Goal: Task Accomplishment & Management: Complete application form

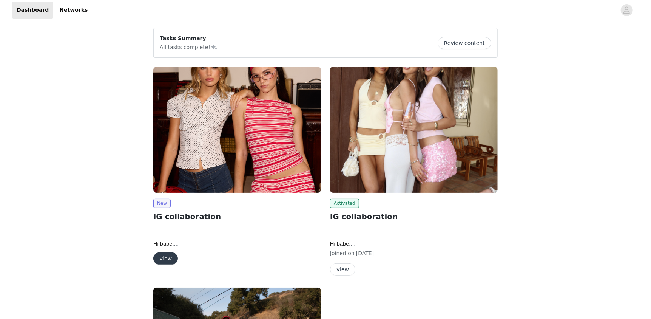
click at [167, 256] on button "View" at bounding box center [165, 258] width 25 height 12
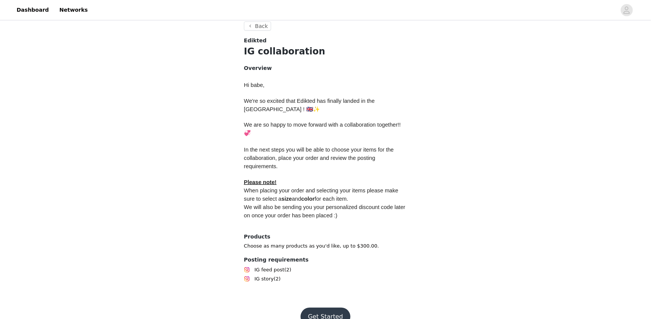
scroll to position [285, 0]
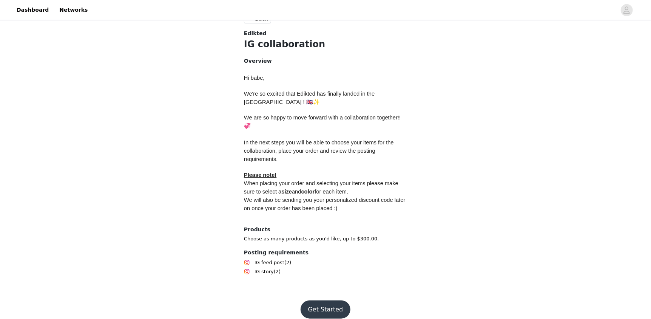
click at [324, 301] on button "Get Started" at bounding box center [326, 309] width 50 height 18
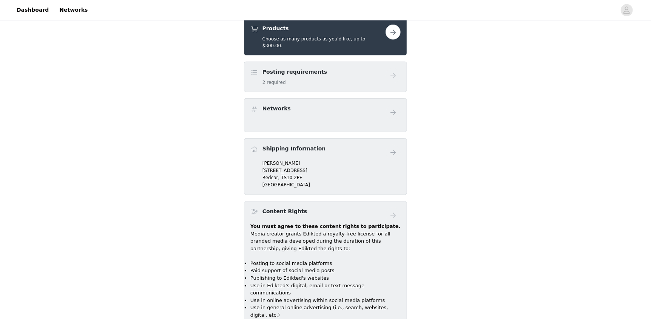
scroll to position [302, 0]
click at [316, 74] on div "Posting requirements 2 required" at bounding box center [317, 77] width 135 height 18
click at [335, 68] on div "Posting requirements 2 required" at bounding box center [317, 77] width 135 height 18
click at [388, 32] on button "button" at bounding box center [392, 31] width 15 height 15
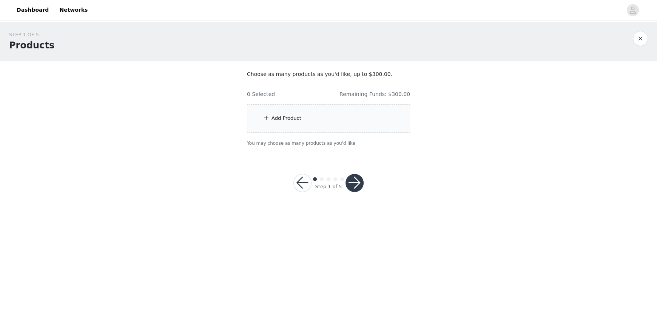
click at [279, 108] on div "Add Product" at bounding box center [328, 118] width 163 height 28
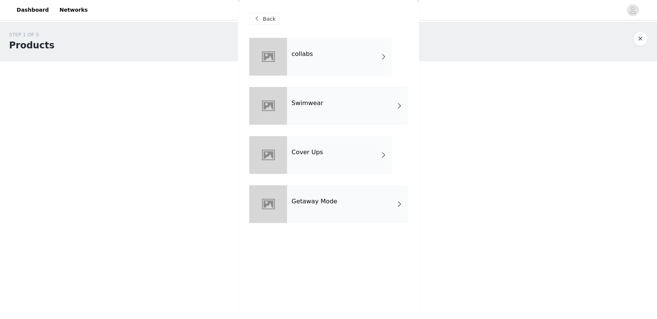
click at [341, 64] on div "collabs" at bounding box center [339, 57] width 105 height 38
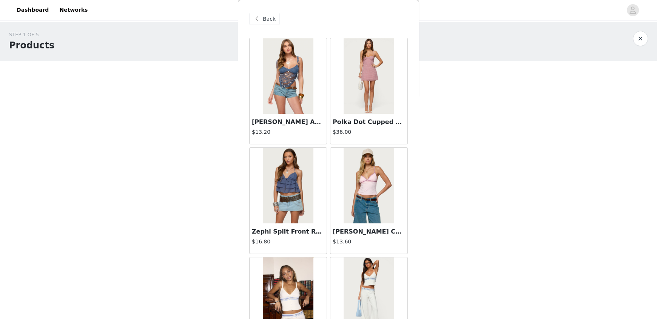
drag, startPoint x: 419, startPoint y: 53, endPoint x: 421, endPoint y: 68, distance: 15.1
click at [421, 68] on div "STEP 1 OF 5 Products Choose as many products as you'd like, up to $300.00. 0 Se…" at bounding box center [328, 89] width 657 height 134
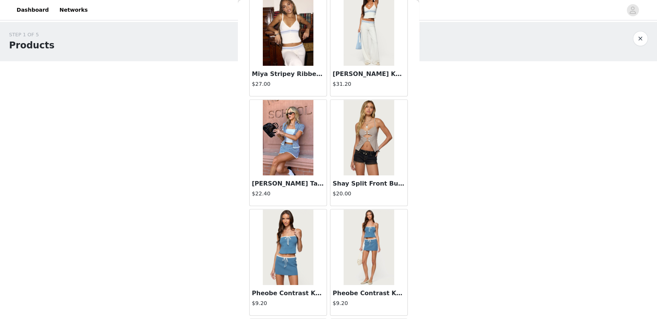
scroll to position [211, 0]
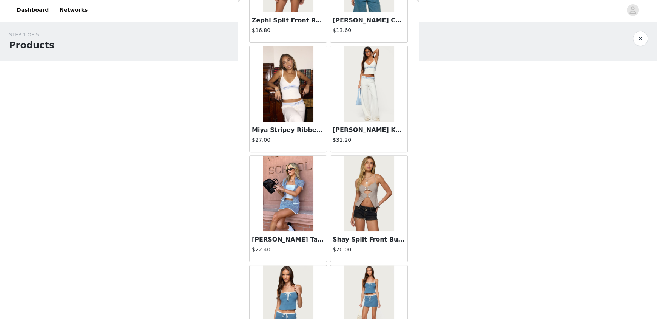
click at [373, 98] on img at bounding box center [369, 84] width 50 height 76
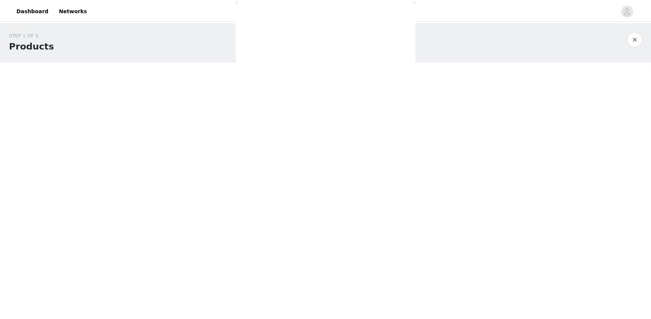
scroll to position [0, 0]
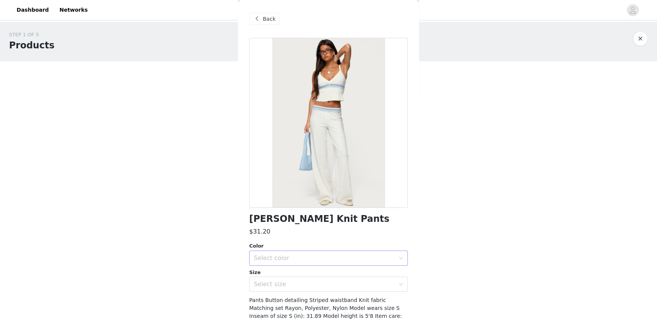
click at [288, 254] on div "Select color" at bounding box center [324, 258] width 141 height 8
click at [264, 275] on li "WHITE" at bounding box center [325, 274] width 153 height 12
click at [269, 285] on div "Select size" at bounding box center [324, 284] width 141 height 8
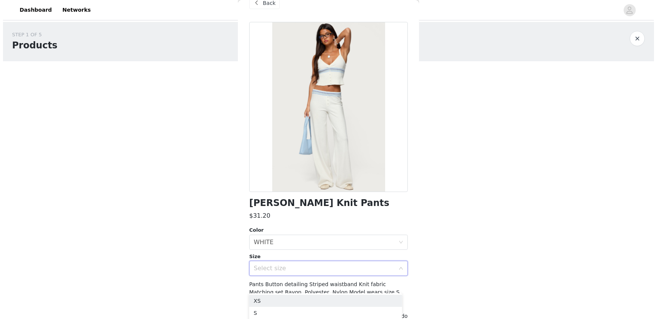
scroll to position [37, 0]
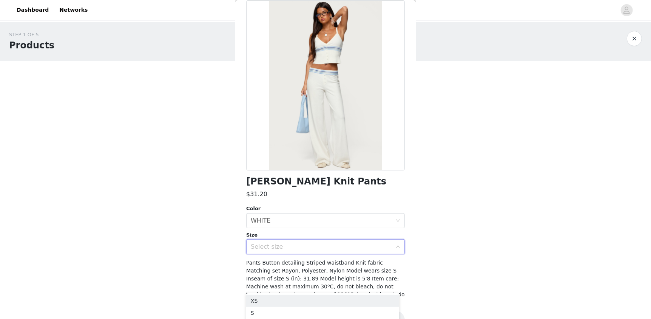
click at [284, 242] on div "Select size" at bounding box center [323, 246] width 145 height 14
click at [275, 247] on div "Select size" at bounding box center [324, 247] width 141 height 8
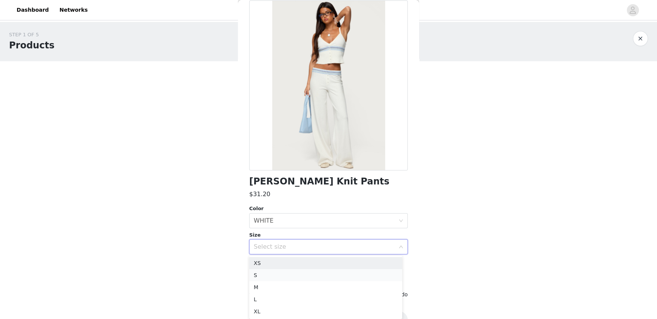
click at [260, 273] on li "S" at bounding box center [325, 275] width 153 height 12
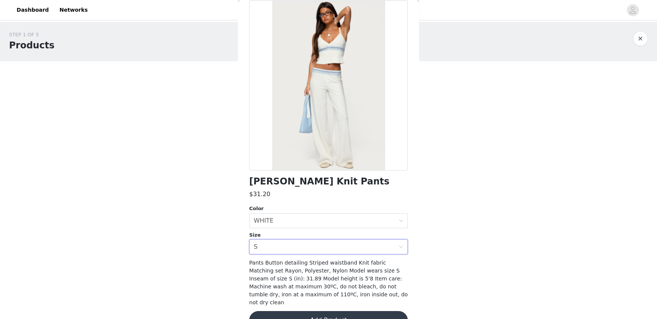
click at [330, 311] on button "Add Product" at bounding box center [328, 320] width 159 height 18
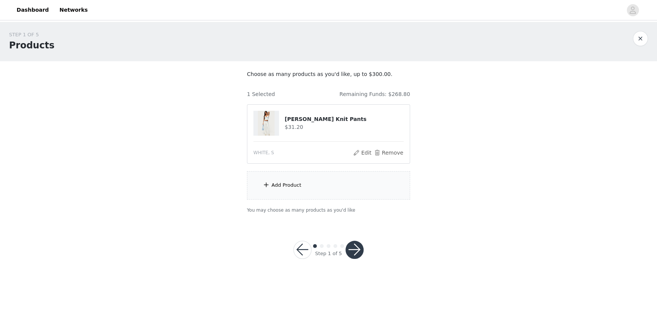
click at [276, 185] on div "Add Product" at bounding box center [286, 185] width 30 height 8
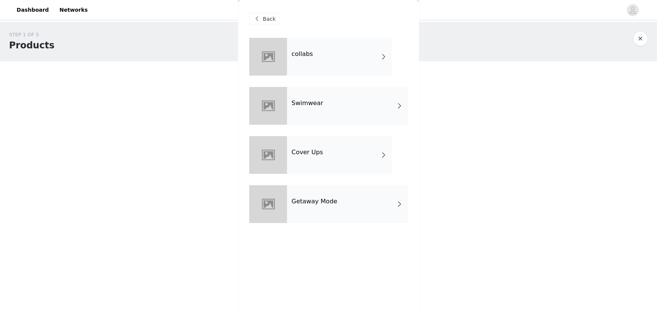
click at [309, 54] on h4 "collabs" at bounding box center [302, 54] width 22 height 7
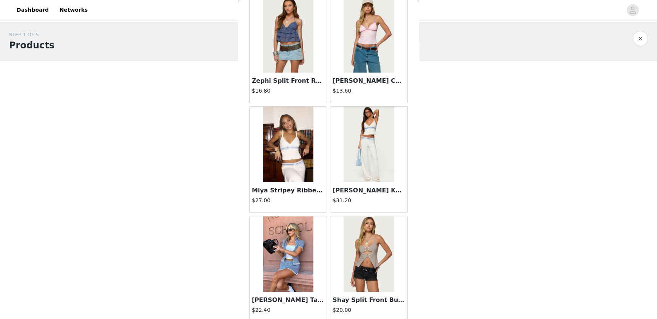
scroll to position [151, 0]
click at [295, 169] on img at bounding box center [288, 144] width 50 height 76
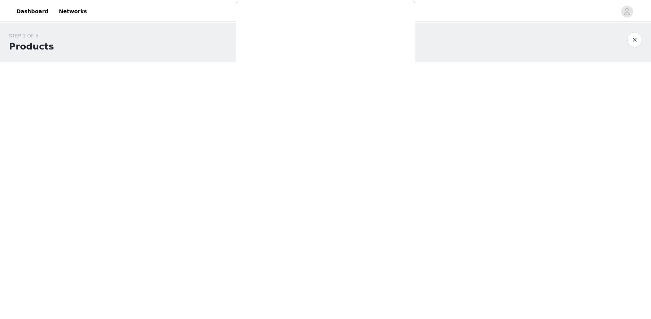
scroll to position [0, 0]
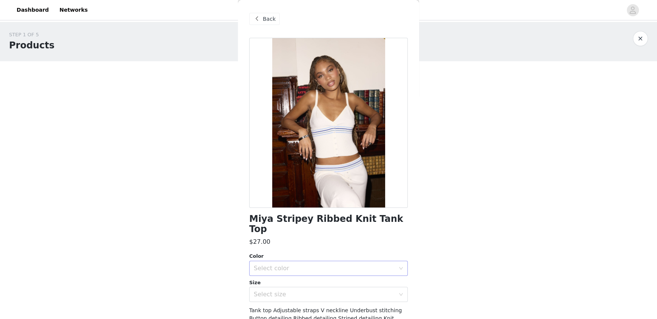
click at [267, 264] on div "Select color" at bounding box center [324, 268] width 141 height 8
click at [265, 269] on li "WHITE" at bounding box center [325, 274] width 153 height 12
click at [267, 290] on div "Select size" at bounding box center [324, 294] width 141 height 8
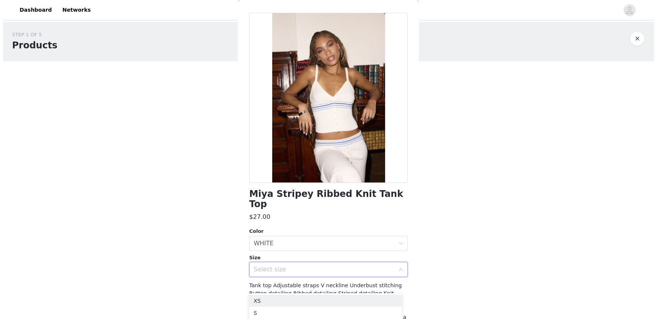
scroll to position [37, 0]
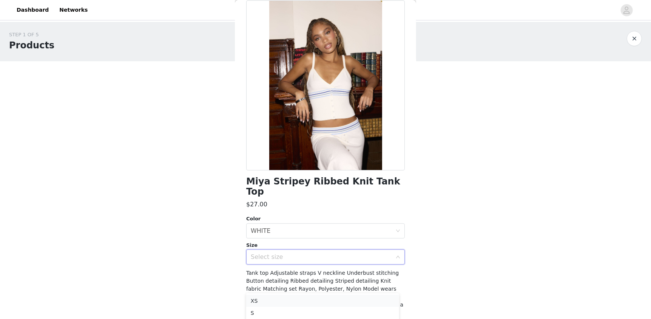
click at [260, 301] on li "XS" at bounding box center [322, 300] width 153 height 12
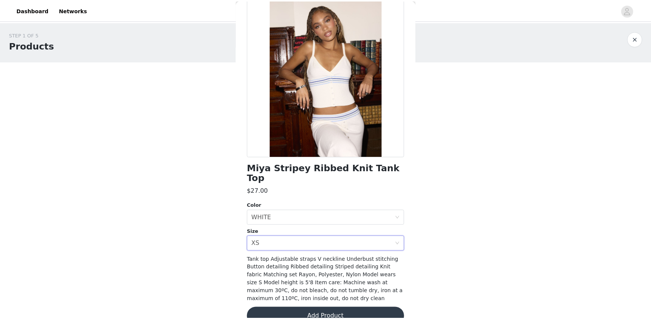
scroll to position [57, 0]
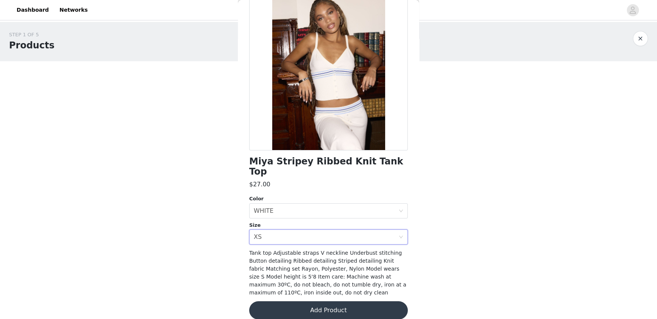
click at [315, 301] on button "Add Product" at bounding box center [328, 310] width 159 height 18
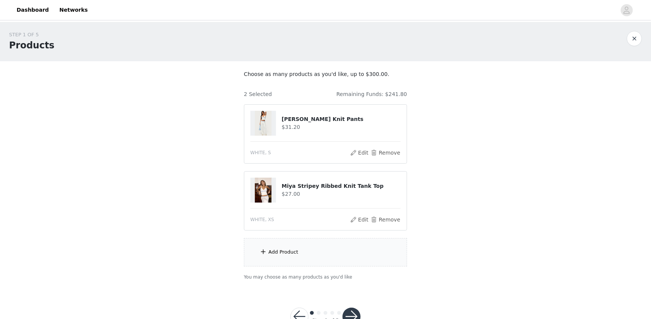
click at [279, 249] on div "Add Product" at bounding box center [283, 252] width 30 height 8
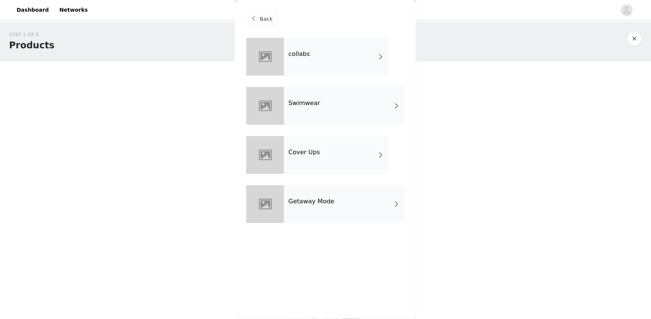
click at [301, 205] on h4 "Getaway Mode" at bounding box center [311, 201] width 46 height 7
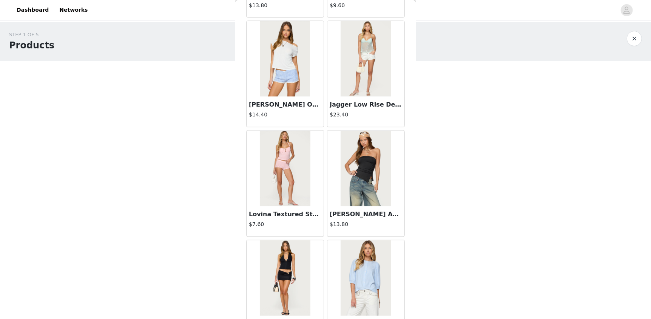
scroll to position [835, 0]
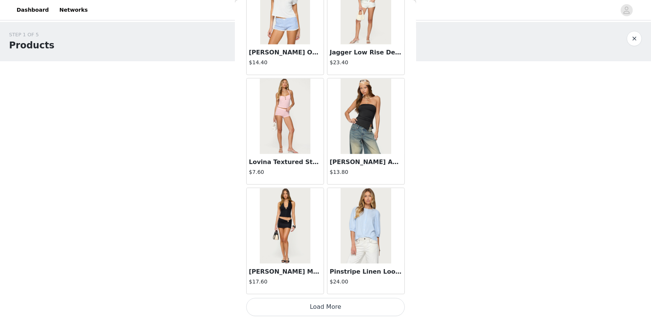
click at [313, 304] on button "Load More" at bounding box center [325, 307] width 159 height 18
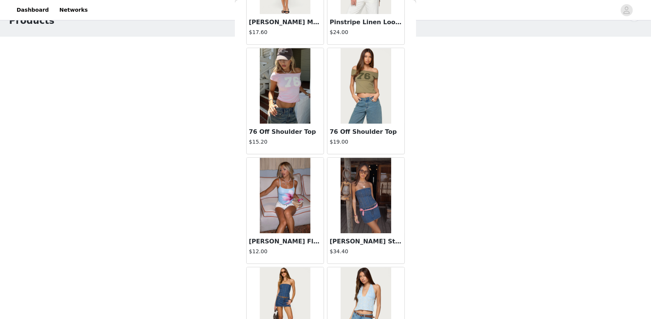
scroll to position [1082, 0]
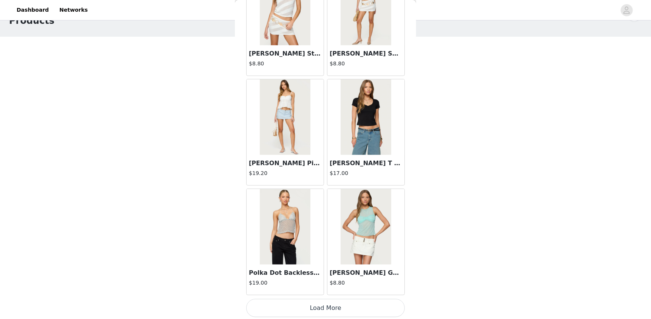
click at [311, 306] on button "Load More" at bounding box center [325, 308] width 159 height 18
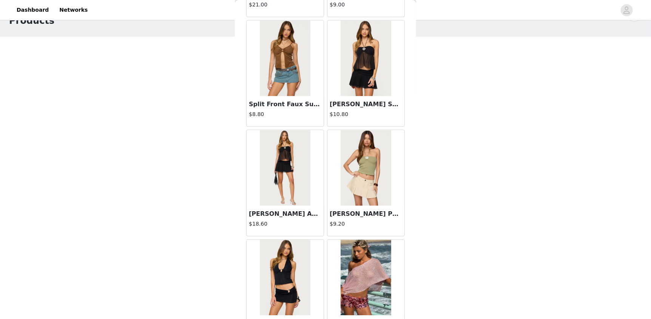
scroll to position [3024, 0]
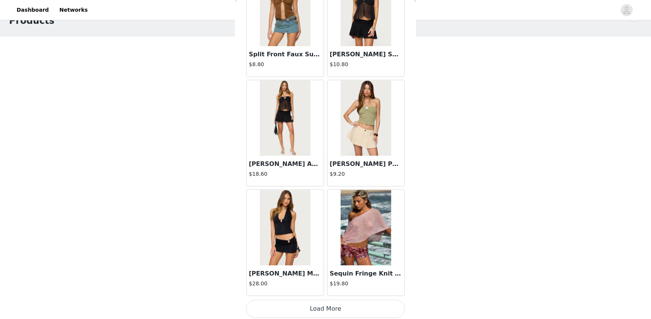
click at [319, 305] on button "Load More" at bounding box center [325, 308] width 159 height 18
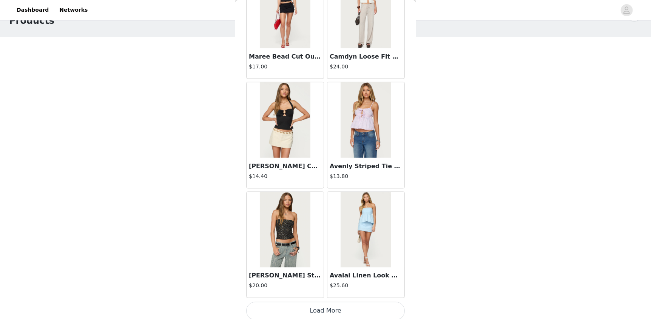
scroll to position [4117, 0]
click at [318, 308] on button "Load More" at bounding box center [325, 310] width 159 height 18
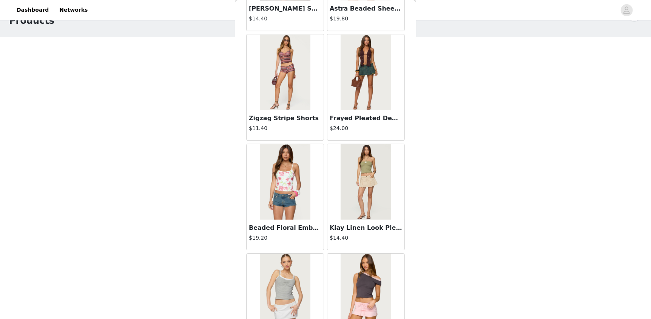
scroll to position [5211, 0]
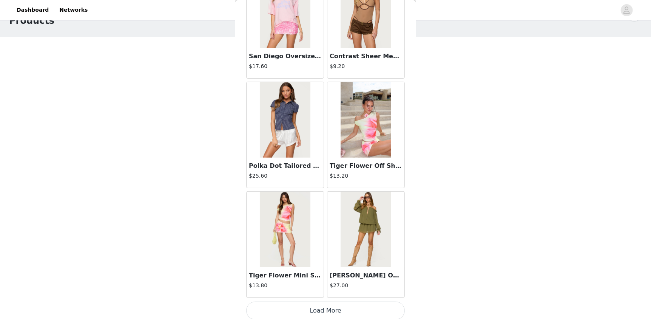
click at [354, 306] on button "Load More" at bounding box center [325, 310] width 159 height 18
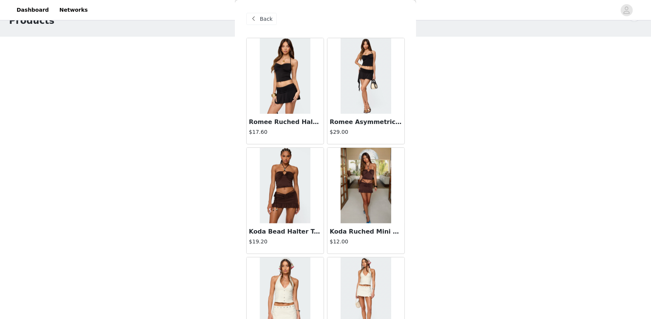
scroll to position [0, 0]
click at [251, 21] on span at bounding box center [253, 18] width 9 height 9
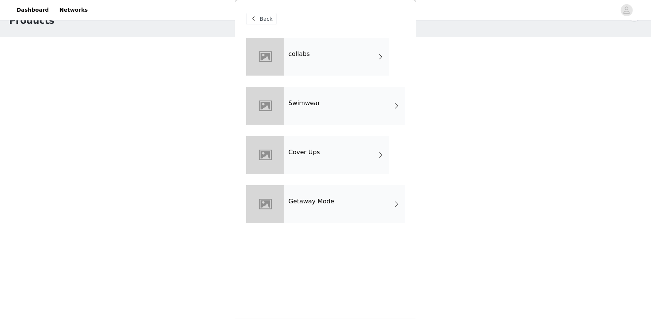
click at [319, 65] on div "collabs" at bounding box center [336, 57] width 105 height 38
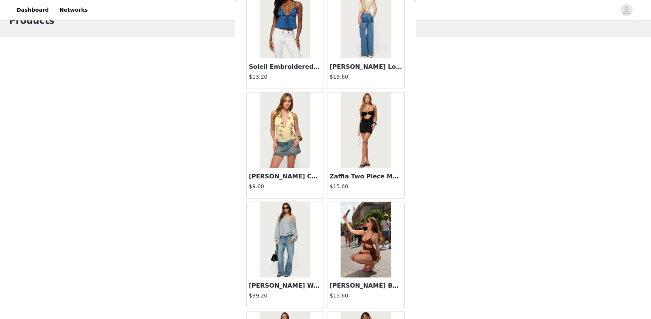
scroll to position [604, 0]
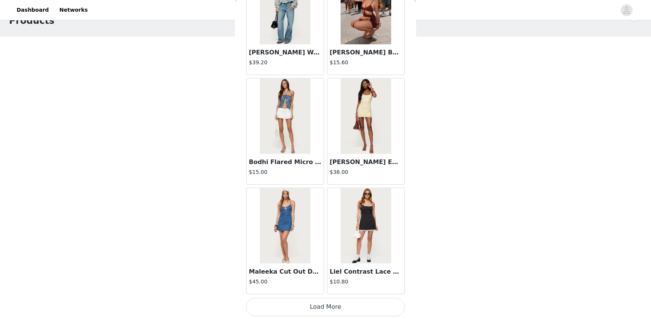
click at [340, 302] on button "Load More" at bounding box center [325, 307] width 159 height 18
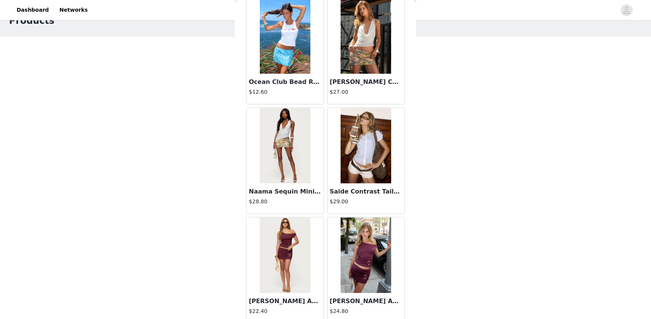
scroll to position [1163, 0]
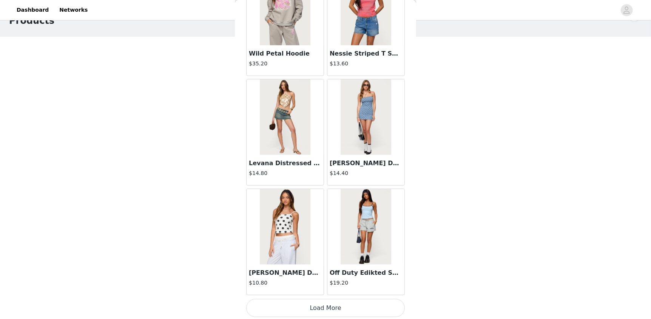
click at [330, 304] on button "Load More" at bounding box center [325, 308] width 159 height 18
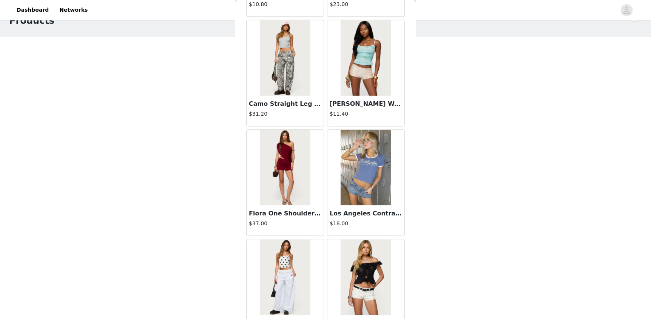
scroll to position [2686, 0]
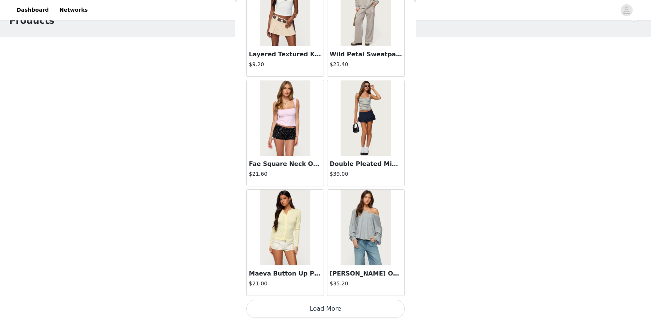
click at [366, 307] on button "Load More" at bounding box center [325, 308] width 159 height 18
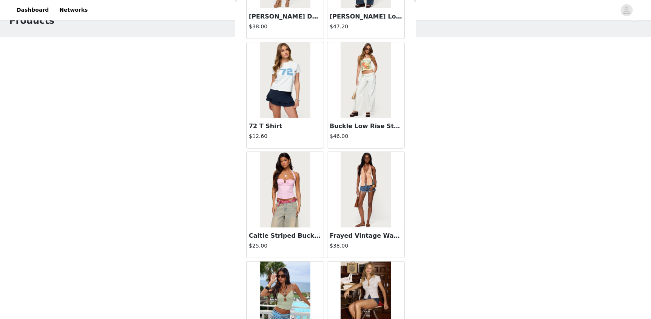
scroll to position [3529, 0]
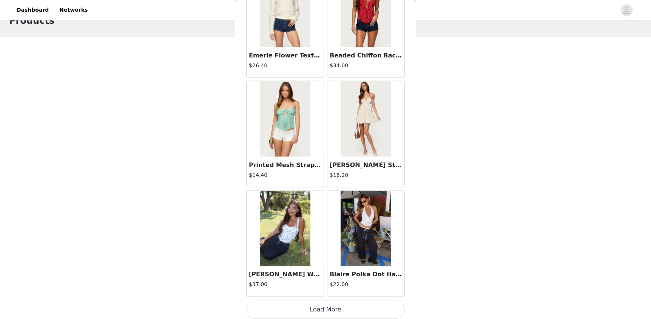
click at [355, 302] on button "Load More" at bounding box center [325, 310] width 159 height 18
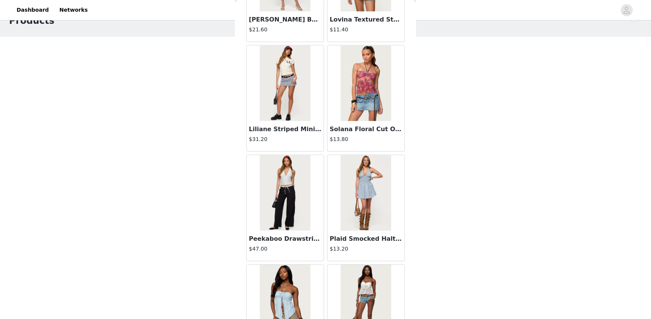
scroll to position [4806, 0]
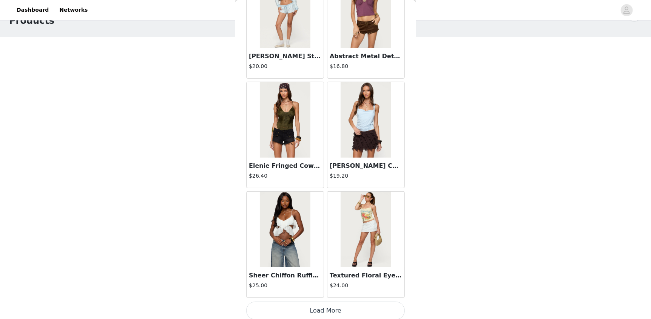
click at [359, 307] on button "Load More" at bounding box center [325, 310] width 159 height 18
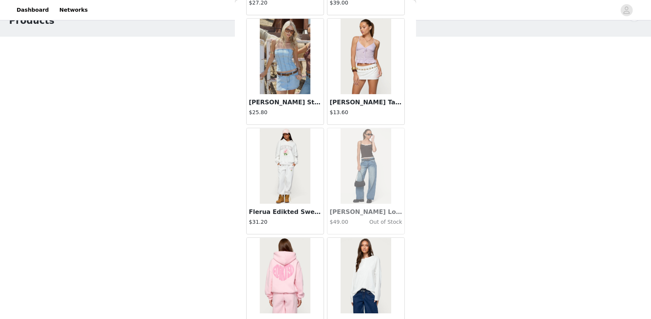
scroll to position [6306, 0]
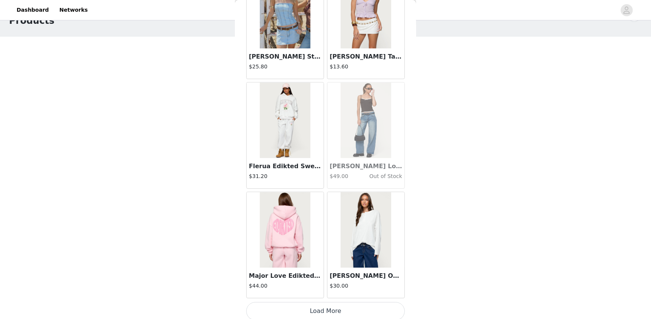
click at [364, 243] on img at bounding box center [366, 230] width 50 height 76
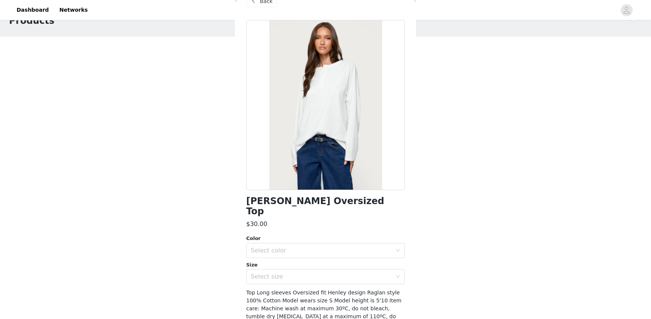
scroll to position [0, 0]
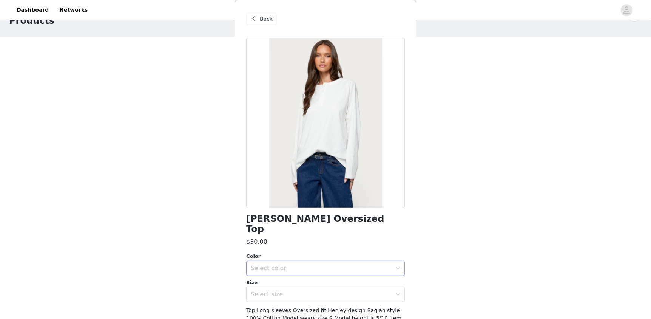
click at [291, 264] on div "Select color" at bounding box center [321, 268] width 141 height 8
click at [270, 274] on li "WHITE" at bounding box center [322, 274] width 153 height 12
click at [270, 290] on div "Select size" at bounding box center [321, 294] width 141 height 8
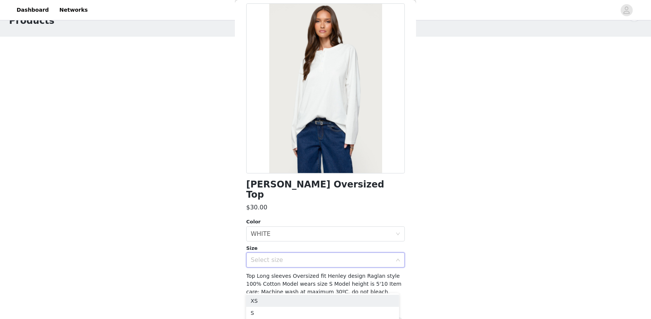
scroll to position [41, 0]
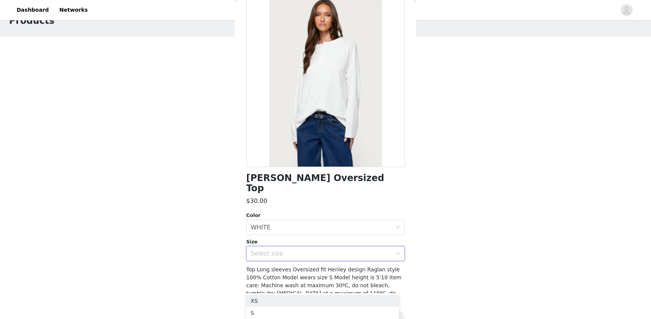
click at [291, 250] on div "Select size" at bounding box center [321, 254] width 141 height 8
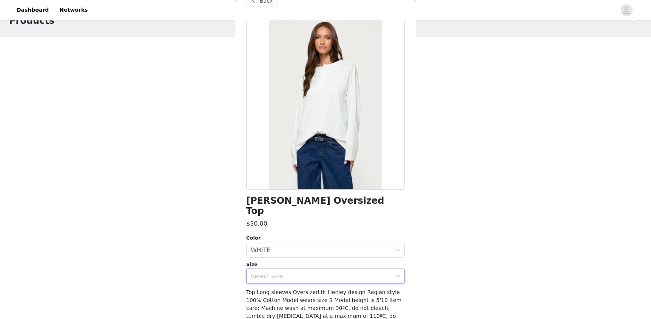
scroll to position [0, 0]
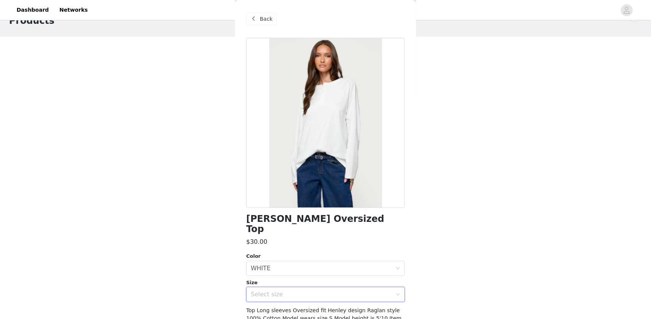
click at [270, 24] on div "Back" at bounding box center [261, 19] width 31 height 12
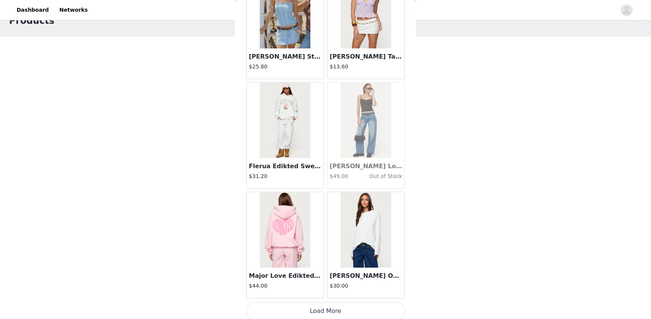
click at [346, 305] on button "Load More" at bounding box center [325, 311] width 159 height 18
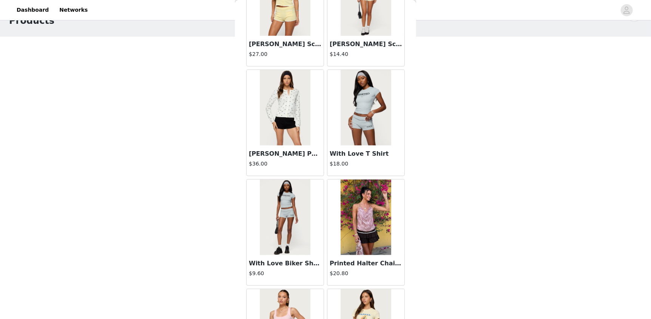
scroll to position [7400, 0]
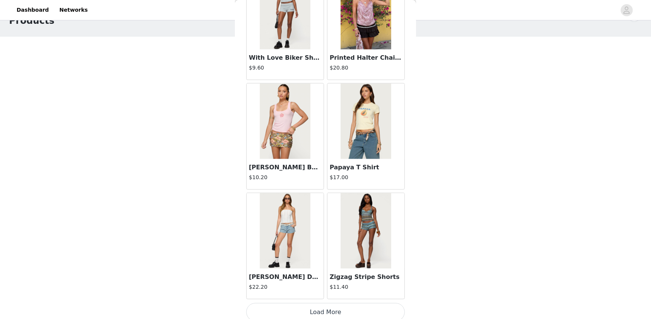
click at [362, 313] on button "Load More" at bounding box center [325, 312] width 159 height 18
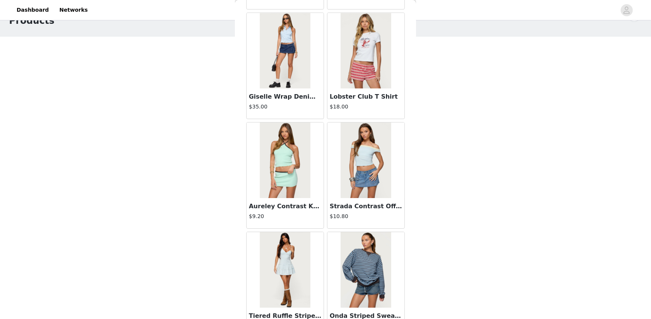
scroll to position [8494, 0]
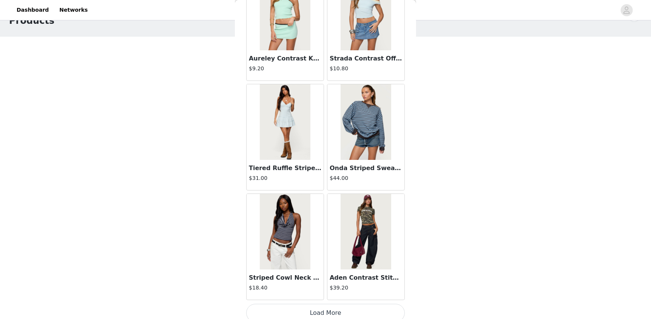
click at [335, 304] on button "Load More" at bounding box center [325, 313] width 159 height 18
click at [415, 277] on div "STEP 1 OF 5 Products Choose as many products as you'd like, up to $300.00. 2 Se…" at bounding box center [325, 158] width 651 height 322
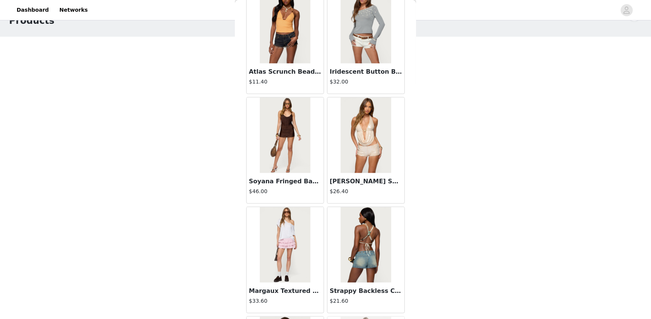
scroll to position [9127, 0]
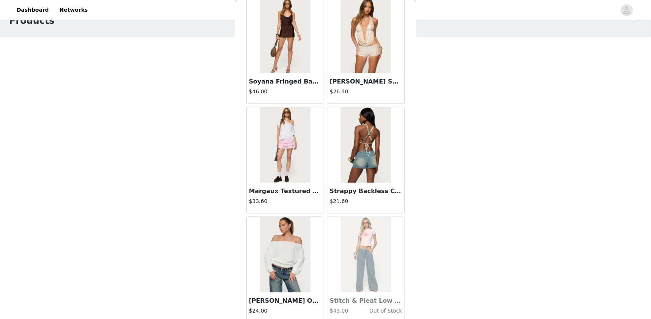
click at [305, 51] on img at bounding box center [285, 36] width 50 height 76
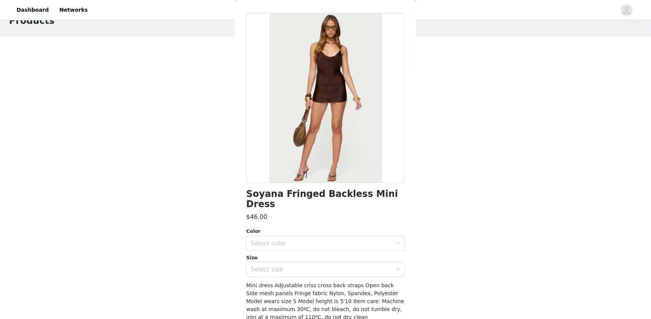
scroll to position [37, 0]
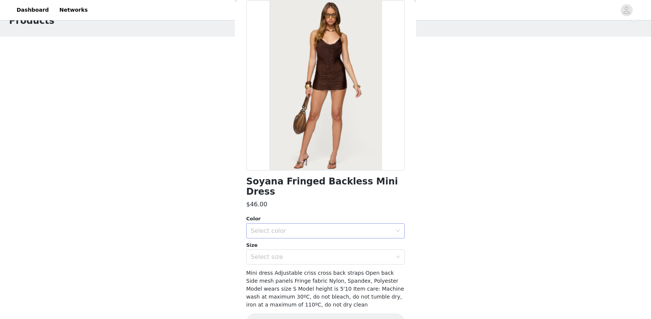
click at [273, 223] on div "Select color" at bounding box center [323, 230] width 145 height 14
click at [266, 236] on li "BROWN" at bounding box center [322, 237] width 153 height 12
click at [267, 253] on div "Select size" at bounding box center [321, 257] width 141 height 8
click at [254, 180] on li "XS" at bounding box center [322, 182] width 153 height 12
click at [298, 313] on button "Add Product" at bounding box center [325, 322] width 159 height 18
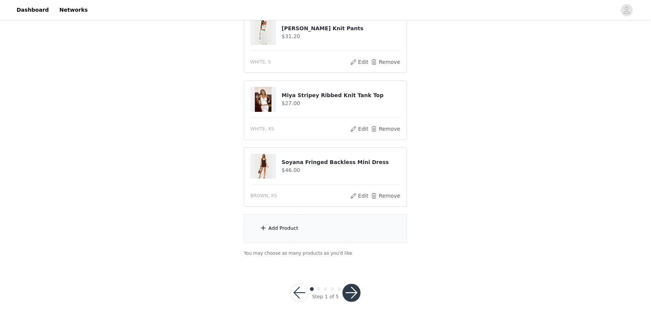
scroll to position [91, 0]
click at [294, 237] on div "Add Product" at bounding box center [325, 228] width 163 height 28
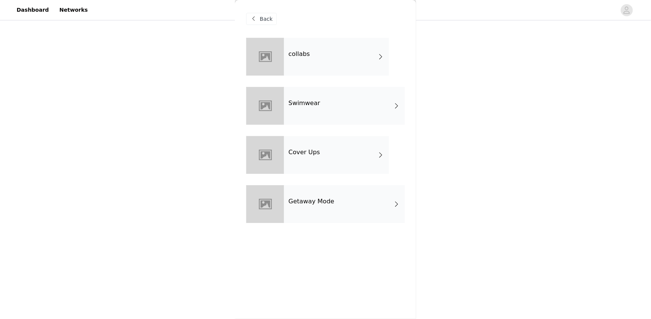
click at [310, 59] on div "collabs" at bounding box center [336, 57] width 105 height 38
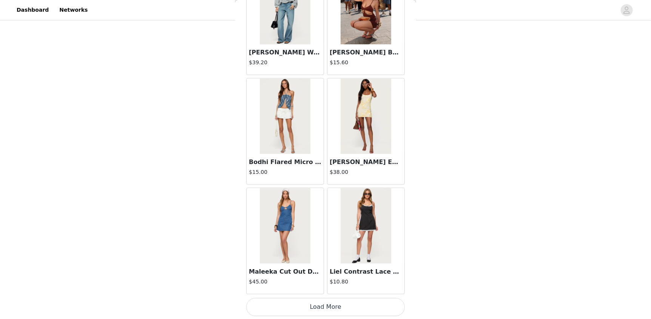
click at [347, 303] on button "Load More" at bounding box center [325, 307] width 159 height 18
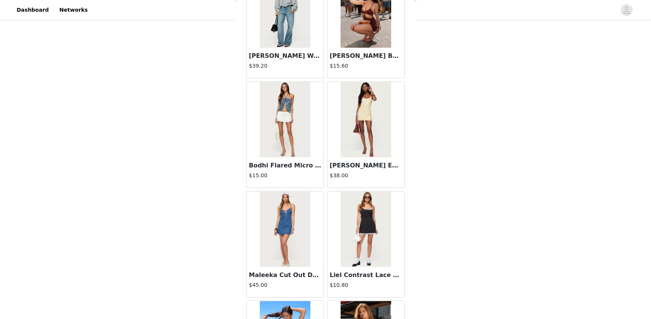
scroll to position [835, 0]
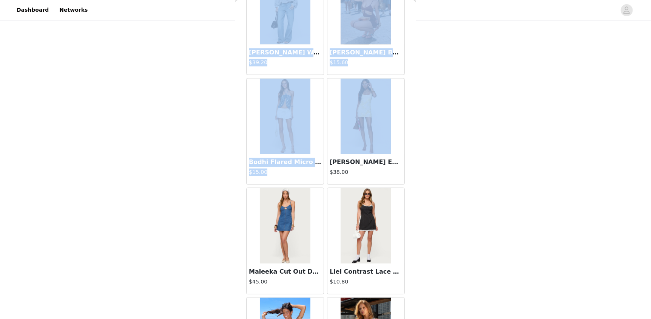
click at [415, 125] on div "STEP 1 OF 5 Products Choose as many products as you'd like, up to $300.00. 3 Se…" at bounding box center [325, 98] width 651 height 334
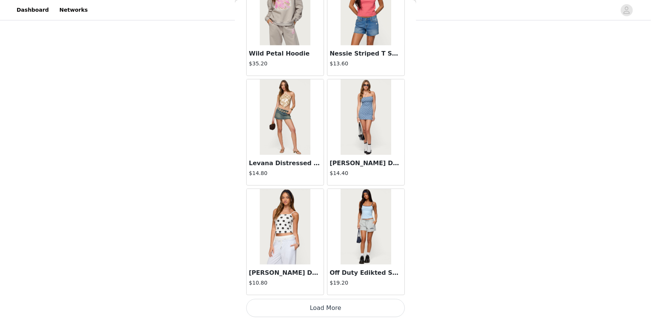
click at [358, 305] on button "Load More" at bounding box center [325, 308] width 159 height 18
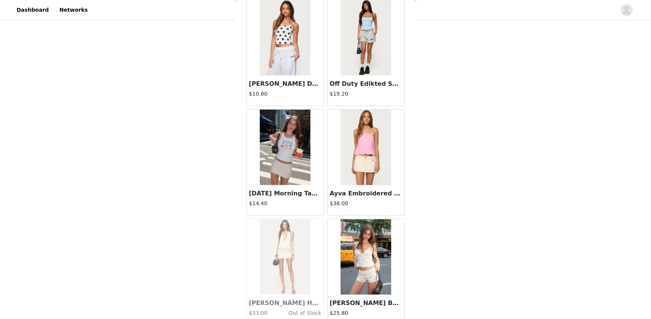
scroll to position [1954, 0]
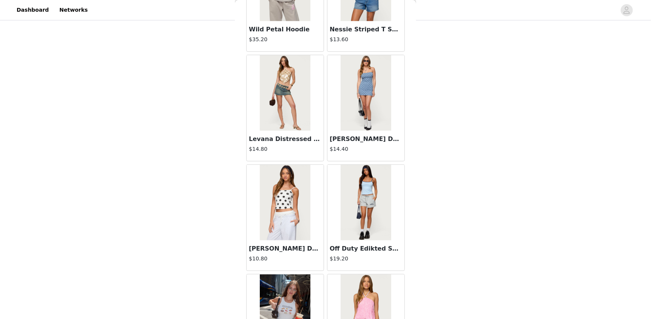
click at [364, 87] on img at bounding box center [366, 93] width 50 height 76
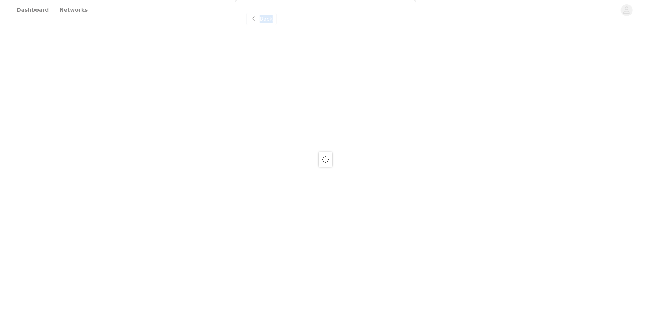
scroll to position [0, 0]
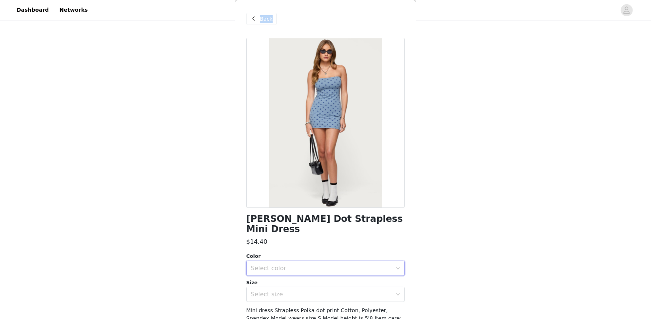
click at [265, 262] on div "Select color" at bounding box center [323, 268] width 145 height 14
drag, startPoint x: 278, startPoint y: 271, endPoint x: 274, endPoint y: 277, distance: 6.9
click at [278, 271] on li "BLUE" at bounding box center [322, 274] width 153 height 12
click at [272, 290] on div "Select size" at bounding box center [321, 294] width 141 height 8
click at [258, 298] on li "XS" at bounding box center [322, 301] width 153 height 12
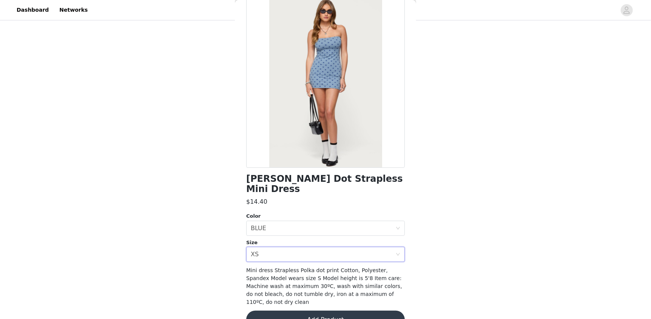
scroll to position [41, 0]
click at [324, 310] on button "Add Product" at bounding box center [325, 319] width 159 height 18
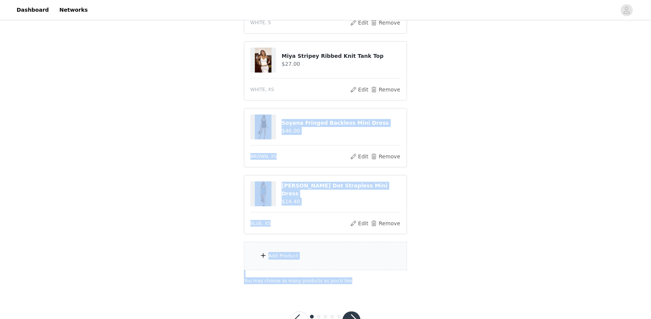
scroll to position [158, 0]
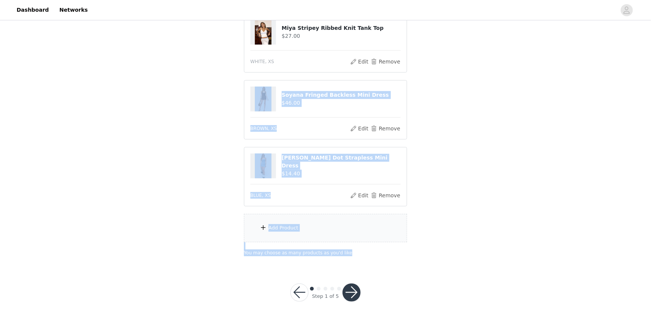
click at [318, 231] on div "Add Product" at bounding box center [325, 228] width 163 height 28
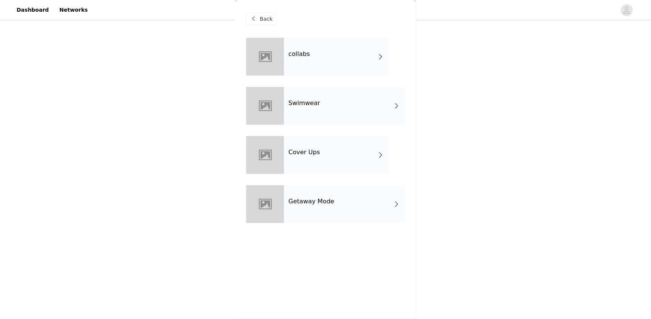
click at [334, 71] on div "collabs" at bounding box center [336, 57] width 105 height 38
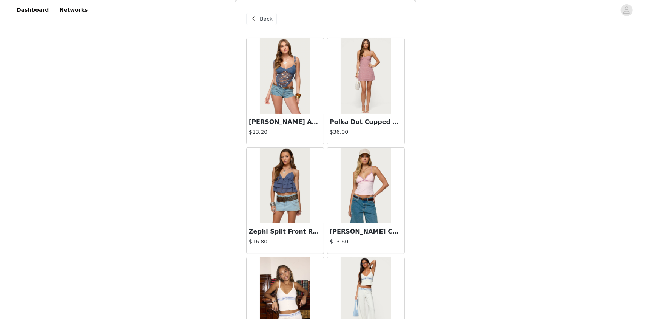
scroll to position [835, 0]
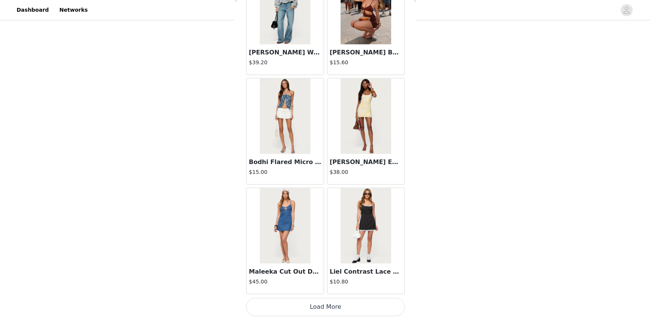
click at [361, 305] on button "Load More" at bounding box center [325, 307] width 159 height 18
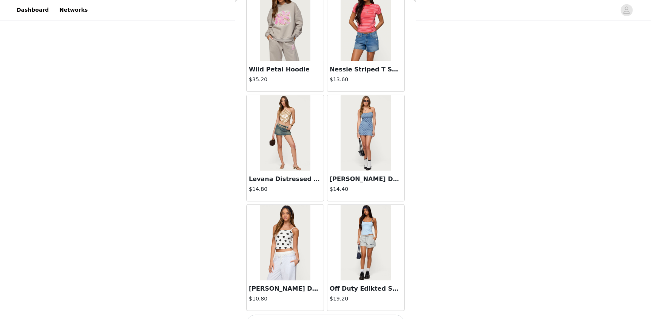
scroll to position [1930, 0]
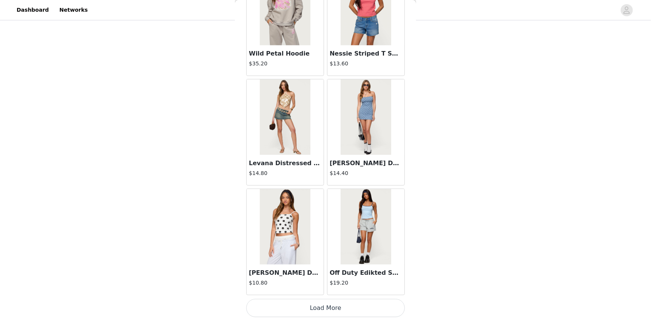
click at [326, 303] on button "Load More" at bounding box center [325, 308] width 159 height 18
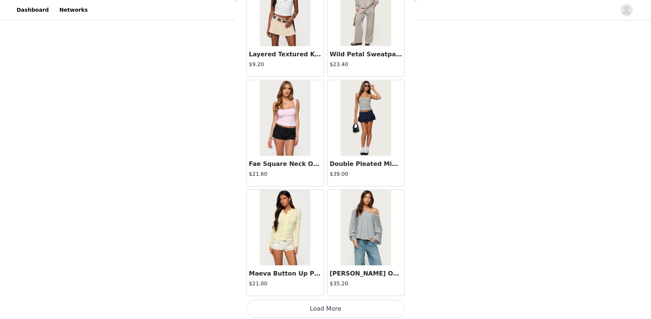
click at [344, 305] on button "Load More" at bounding box center [325, 308] width 159 height 18
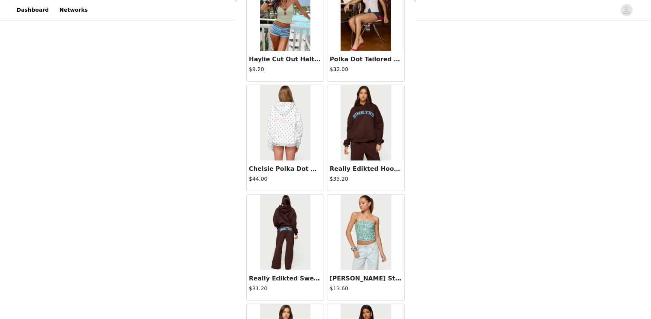
scroll to position [3860, 0]
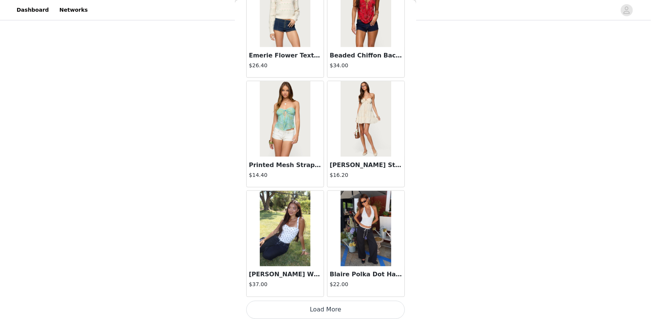
click at [341, 301] on button "Load More" at bounding box center [325, 310] width 159 height 18
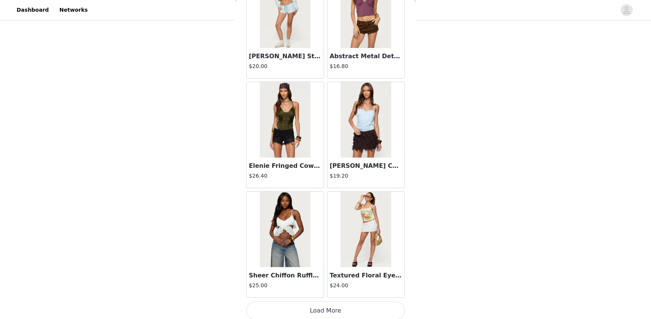
click at [353, 305] on button "Load More" at bounding box center [325, 310] width 159 height 18
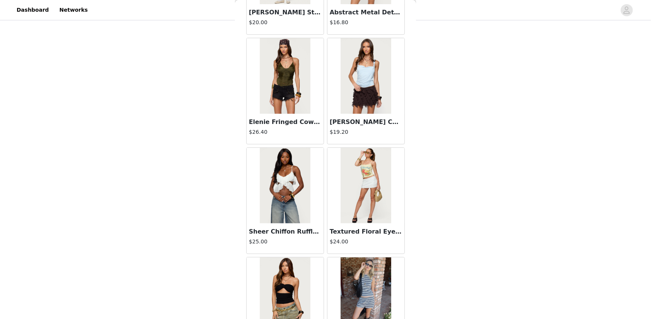
scroll to position [5363, 0]
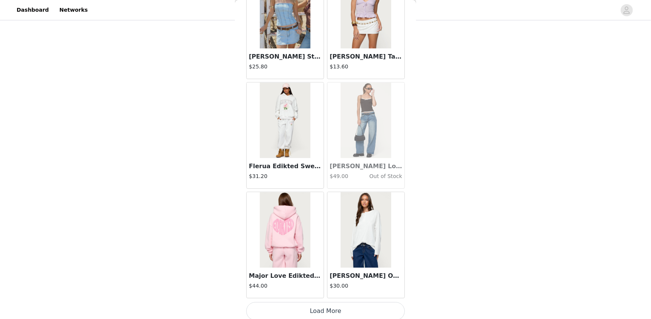
click at [342, 302] on button "Load More" at bounding box center [325, 311] width 159 height 18
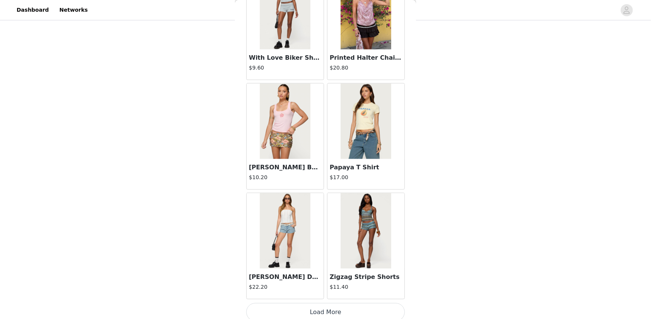
click at [328, 303] on button "Load More" at bounding box center [325, 312] width 159 height 18
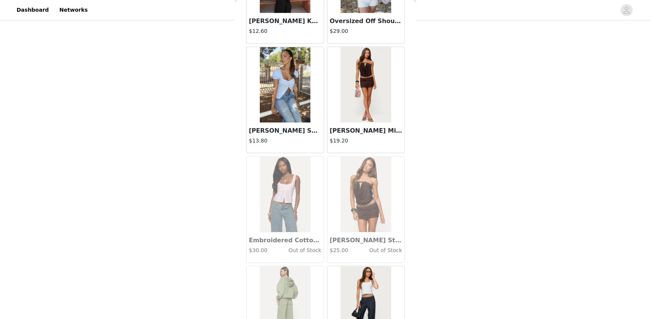
scroll to position [7825, 0]
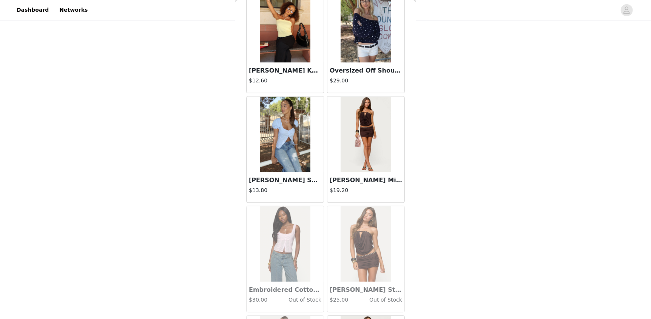
click at [370, 114] on img at bounding box center [366, 134] width 50 height 76
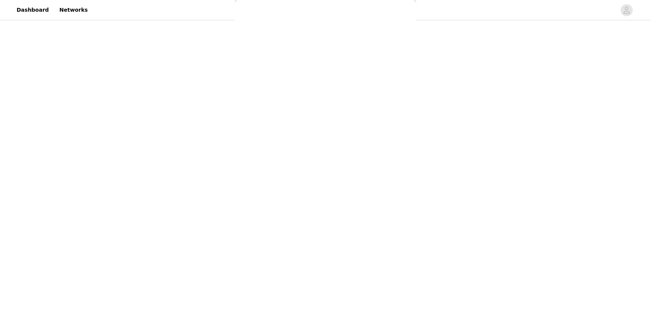
scroll to position [0, 0]
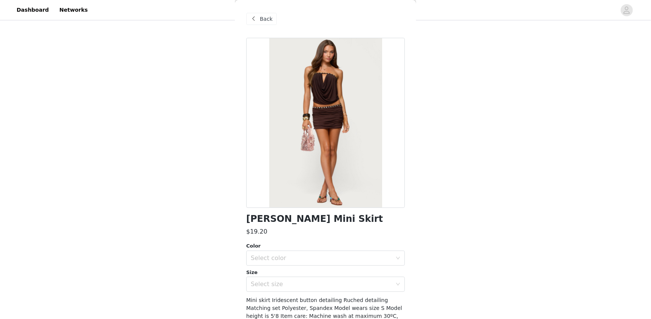
click at [110, 105] on div "STEP 1 OF 5 Products Choose as many products as you'd like, up to $300.00. 4 Se…" at bounding box center [325, 64] width 651 height 401
click at [358, 262] on div "Select color" at bounding box center [323, 258] width 145 height 14
click at [316, 275] on li "DARK BROWN" at bounding box center [322, 274] width 153 height 12
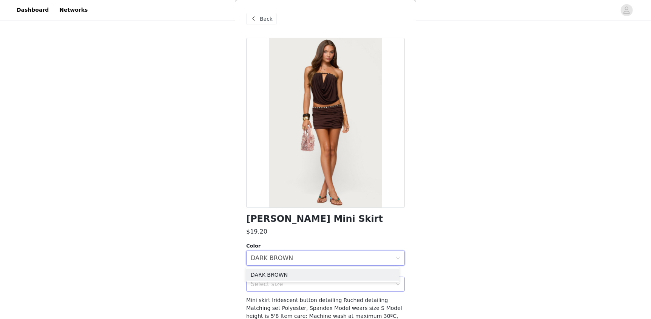
click at [290, 285] on div "Select size" at bounding box center [321, 284] width 141 height 8
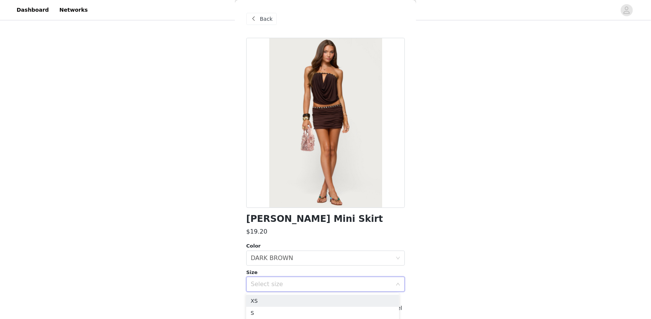
click at [293, 282] on div "Select size" at bounding box center [321, 284] width 141 height 8
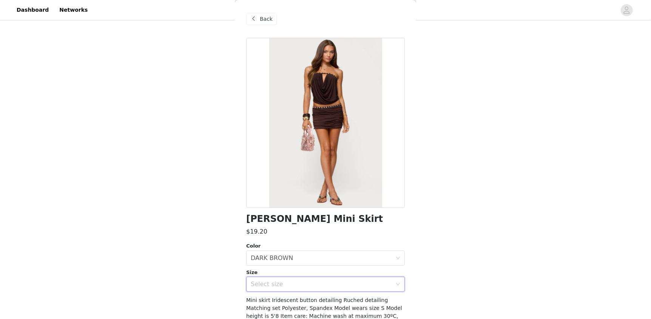
click at [313, 108] on div at bounding box center [325, 123] width 159 height 170
drag, startPoint x: 269, startPoint y: 279, endPoint x: 263, endPoint y: 271, distance: 10.4
click at [268, 279] on div "Select size" at bounding box center [323, 284] width 145 height 14
click at [257, 304] on li "XS" at bounding box center [322, 300] width 153 height 12
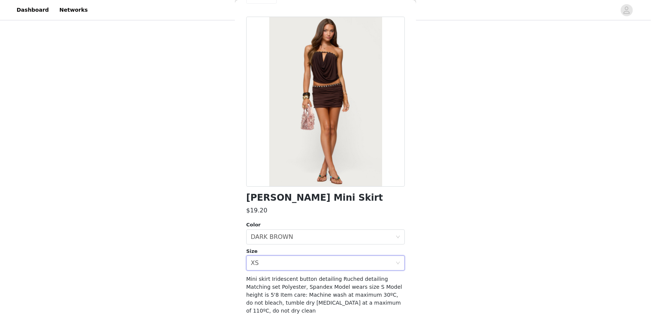
scroll to position [41, 0]
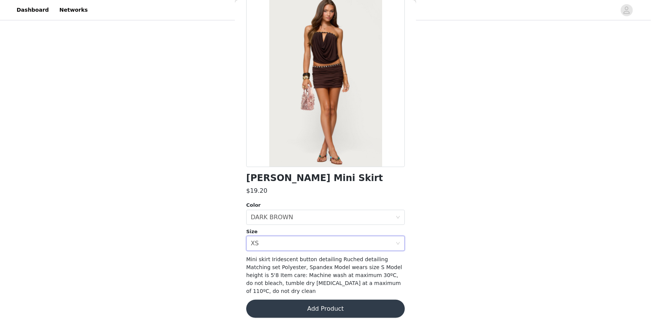
click at [322, 299] on button "Add Product" at bounding box center [325, 308] width 159 height 18
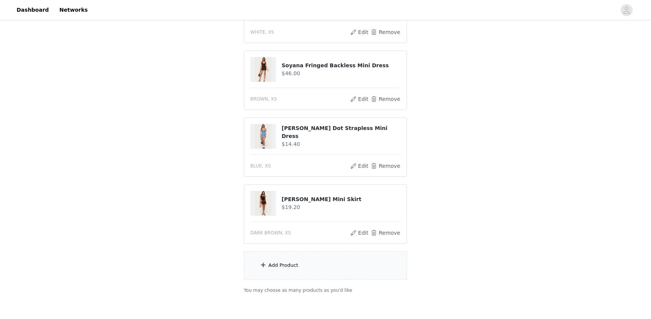
scroll to position [225, 0]
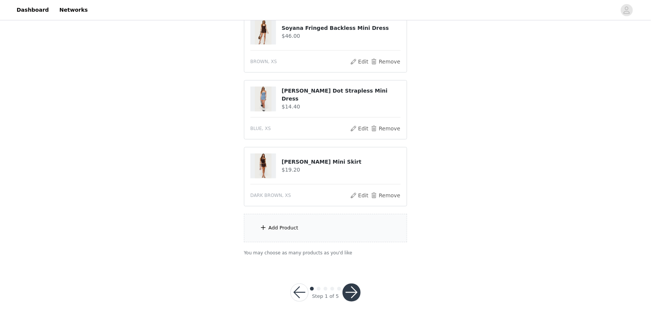
click at [294, 224] on div "Add Product" at bounding box center [283, 228] width 30 height 8
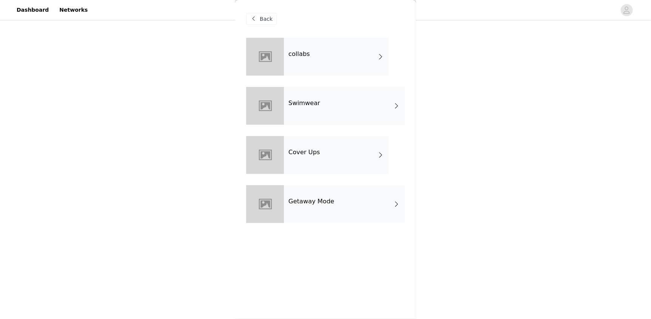
click at [272, 42] on div at bounding box center [265, 57] width 38 height 38
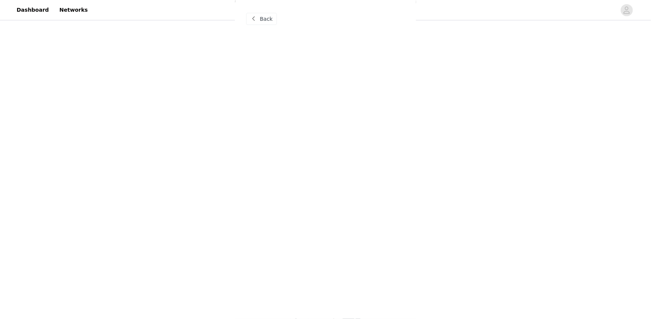
scroll to position [187, 0]
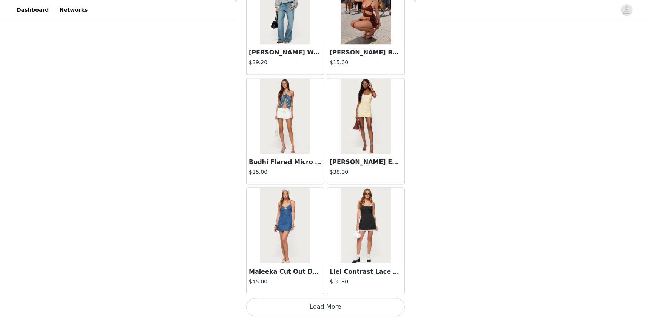
click at [339, 298] on button "Load More" at bounding box center [325, 307] width 159 height 18
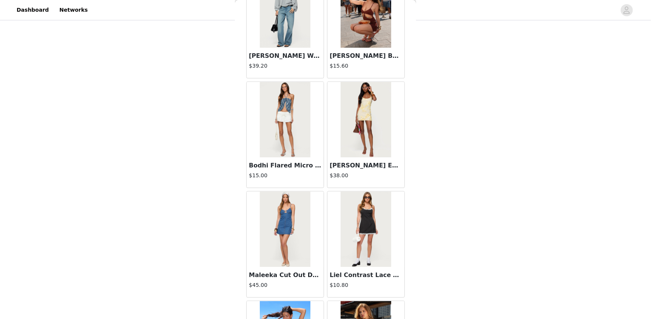
scroll to position [835, 0]
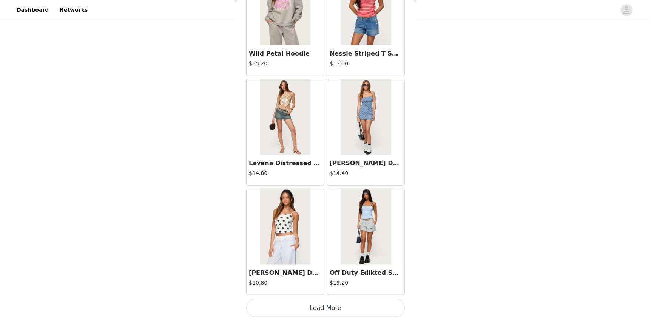
click at [347, 305] on button "Load More" at bounding box center [325, 308] width 159 height 18
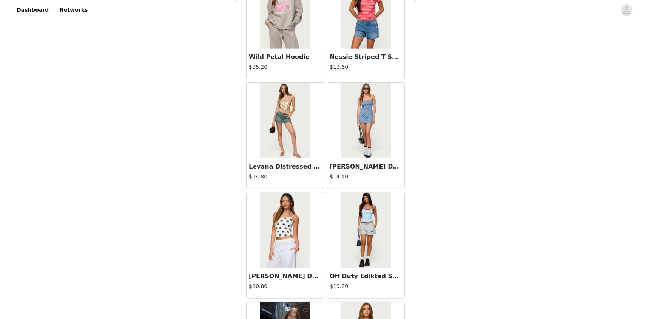
scroll to position [225, 0]
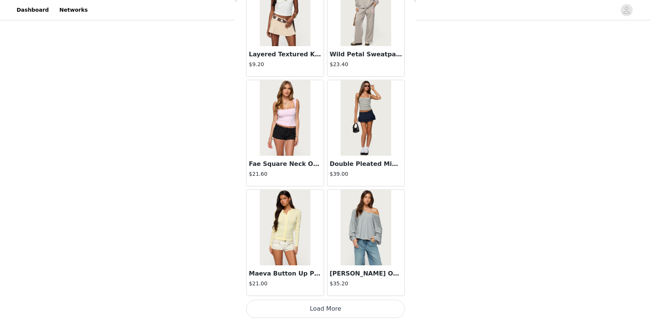
click at [351, 307] on button "Load More" at bounding box center [325, 308] width 159 height 18
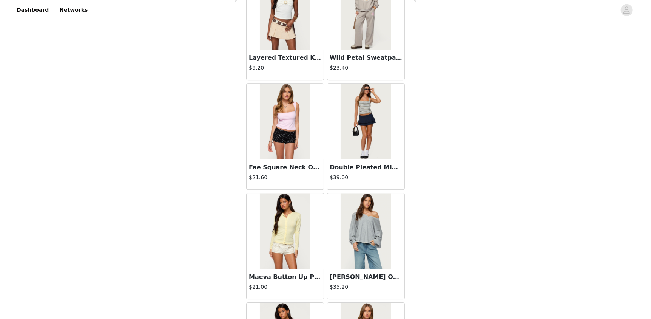
scroll to position [3024, 0]
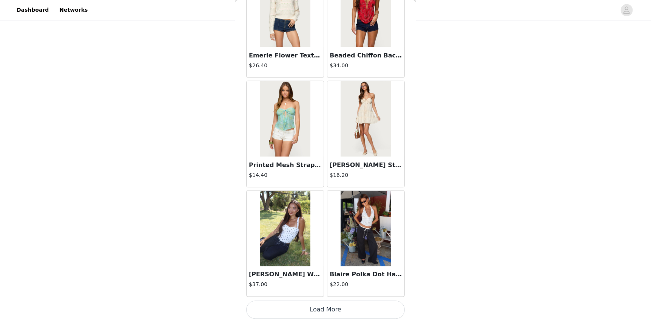
click at [366, 305] on button "Load More" at bounding box center [325, 310] width 159 height 18
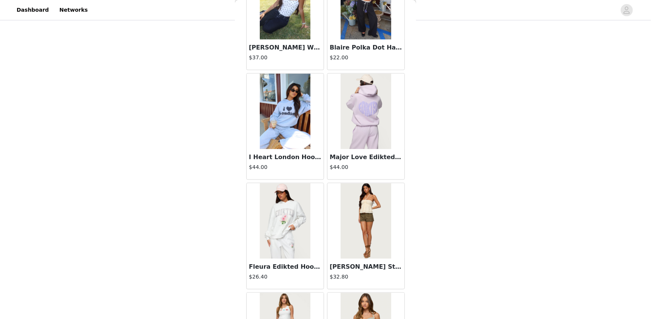
scroll to position [5211, 0]
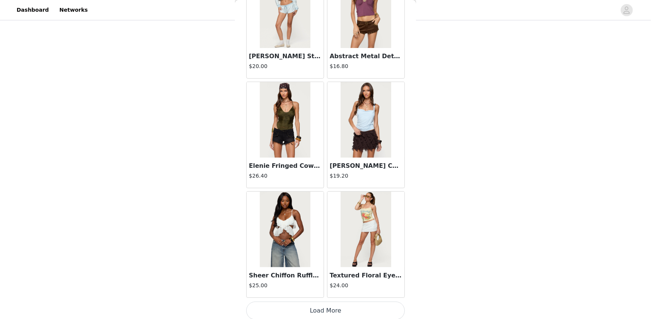
click at [346, 308] on button "Load More" at bounding box center [325, 310] width 159 height 18
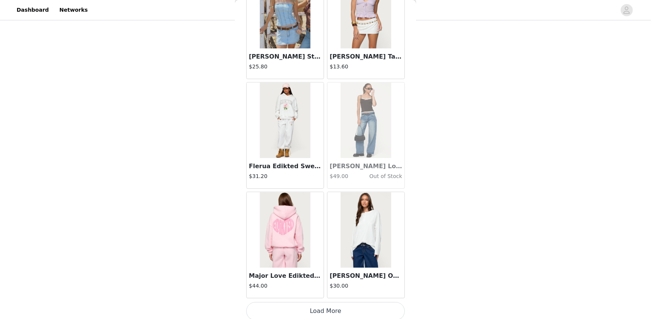
click at [332, 305] on button "Load More" at bounding box center [325, 311] width 159 height 18
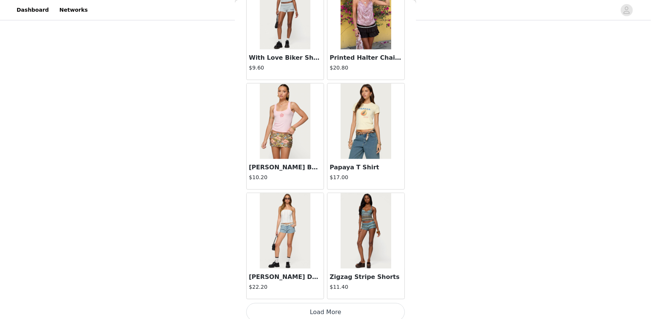
click at [339, 312] on button "Load More" at bounding box center [325, 312] width 159 height 18
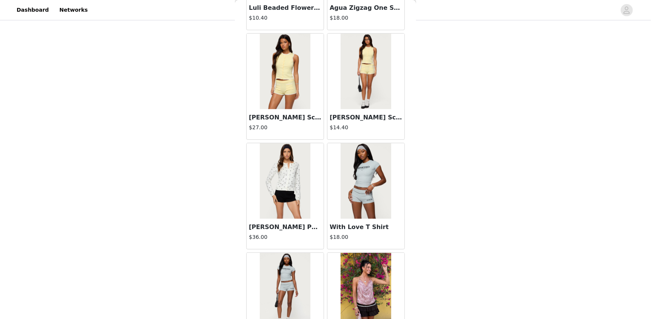
scroll to position [8494, 0]
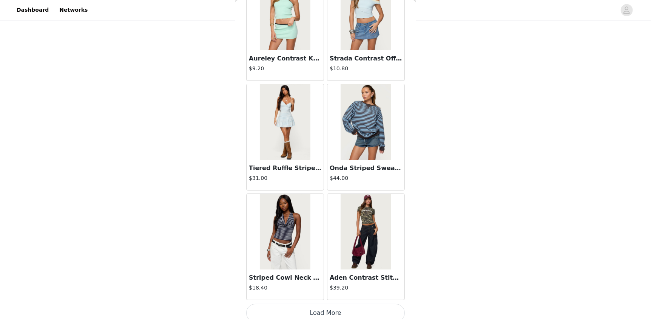
click at [326, 312] on button "Load More" at bounding box center [325, 313] width 159 height 18
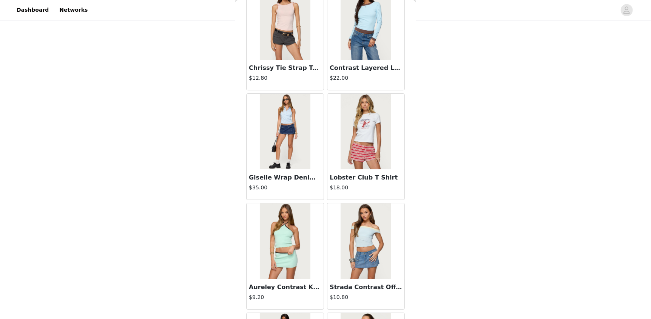
scroll to position [8110, 0]
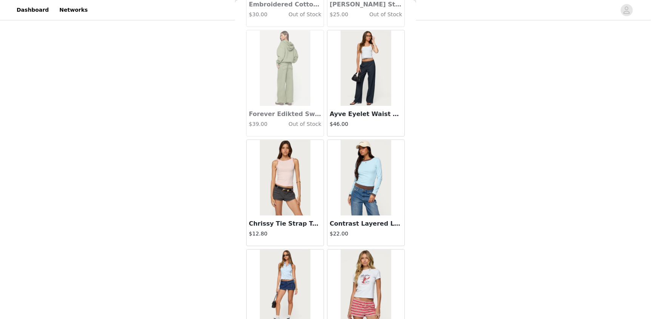
click at [345, 174] on img at bounding box center [366, 178] width 50 height 76
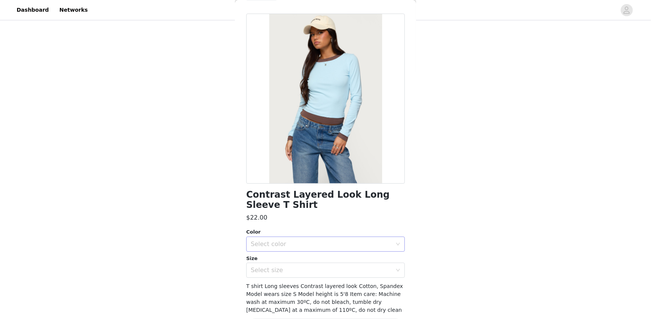
scroll to position [37, 0]
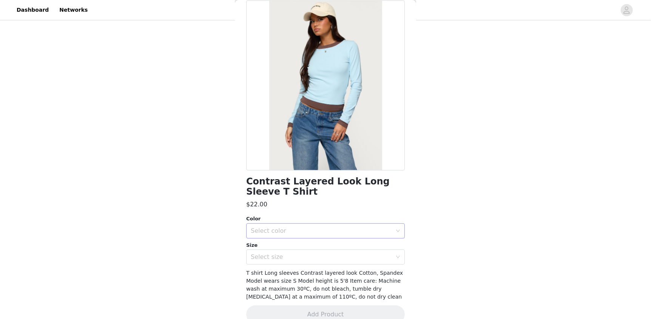
click at [276, 227] on div "Select color" at bounding box center [321, 231] width 141 height 8
click at [271, 248] on li "LIGHT BLUE" at bounding box center [322, 247] width 153 height 12
click at [270, 257] on div "Select size" at bounding box center [321, 257] width 141 height 8
click at [256, 239] on li "XL" at bounding box center [322, 240] width 153 height 12
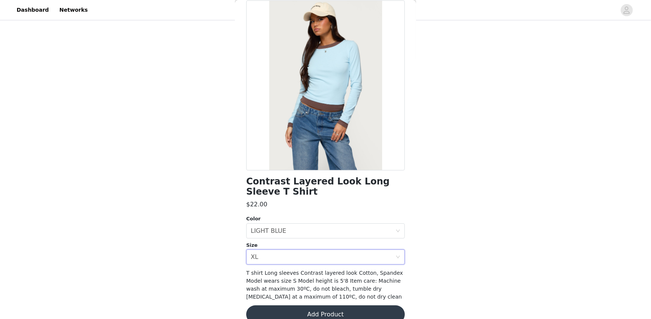
click at [286, 311] on button "Add Product" at bounding box center [325, 314] width 159 height 18
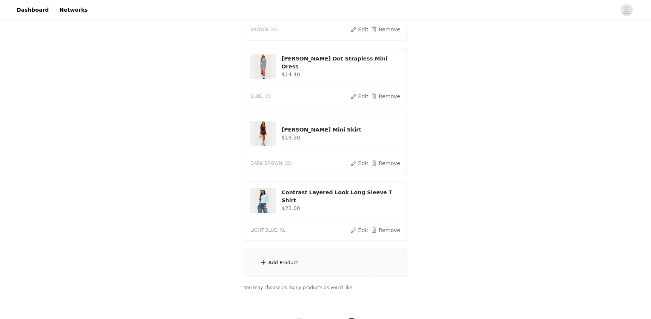
scroll to position [291, 0]
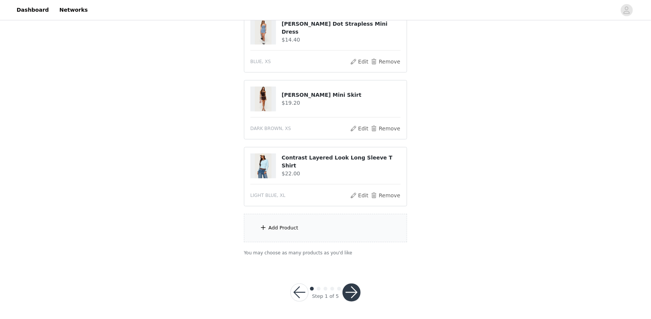
click at [297, 235] on div "Add Product" at bounding box center [325, 228] width 163 height 28
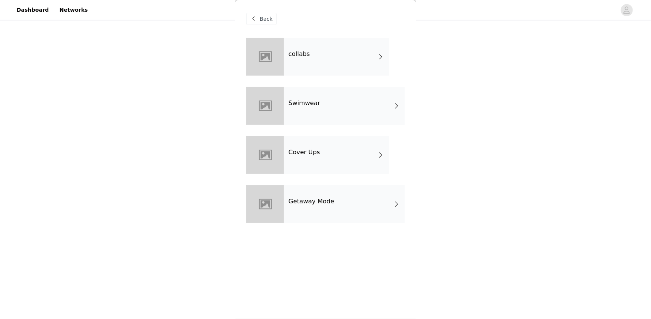
click at [307, 64] on div "collabs" at bounding box center [336, 57] width 105 height 38
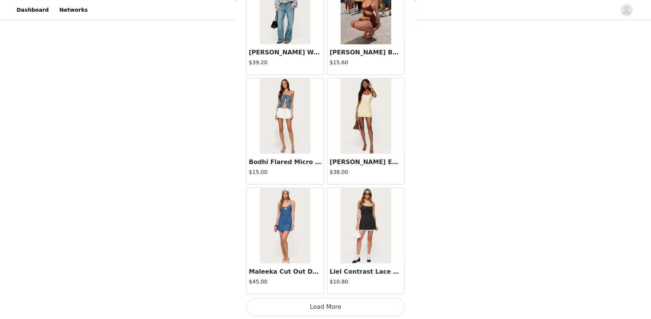
click at [341, 312] on button "Load More" at bounding box center [325, 307] width 159 height 18
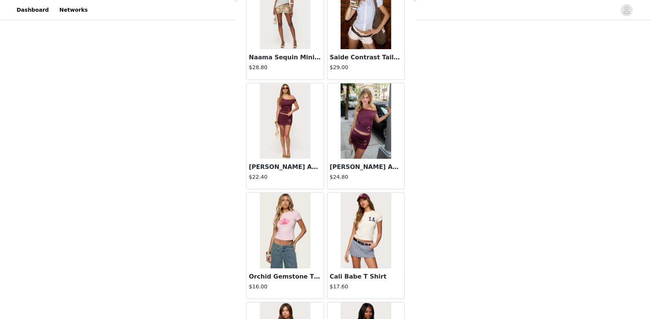
scroll to position [1279, 0]
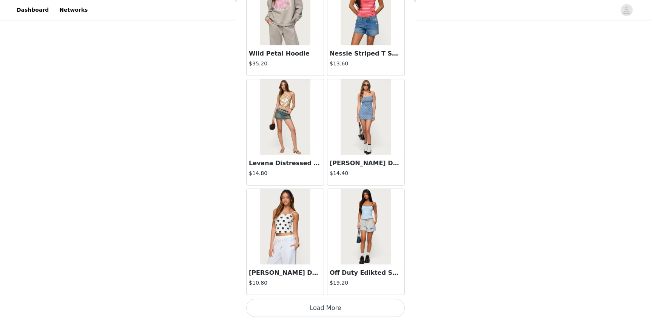
click at [330, 305] on button "Load More" at bounding box center [325, 308] width 159 height 18
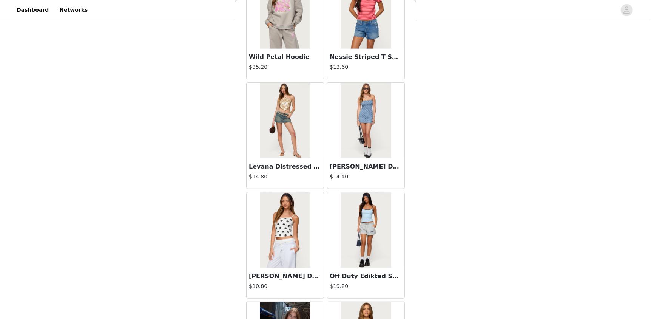
scroll to position [1930, 0]
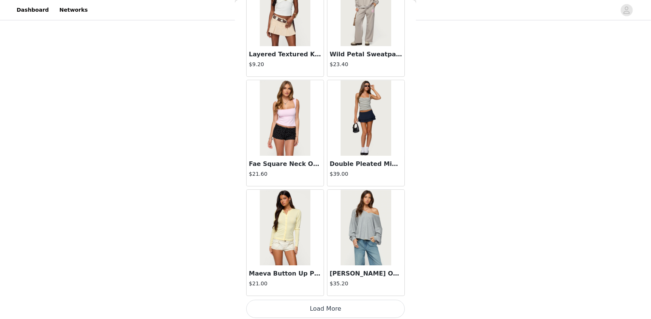
click at [339, 299] on button "Load More" at bounding box center [325, 308] width 159 height 18
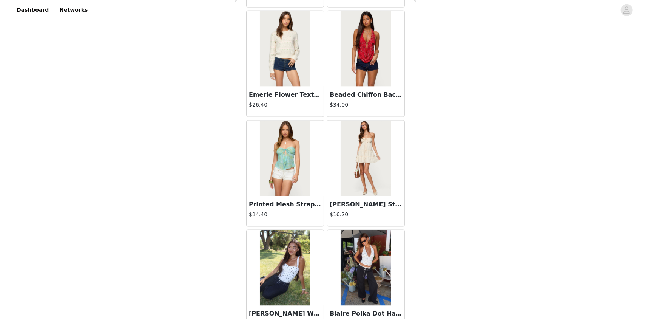
scroll to position [4117, 0]
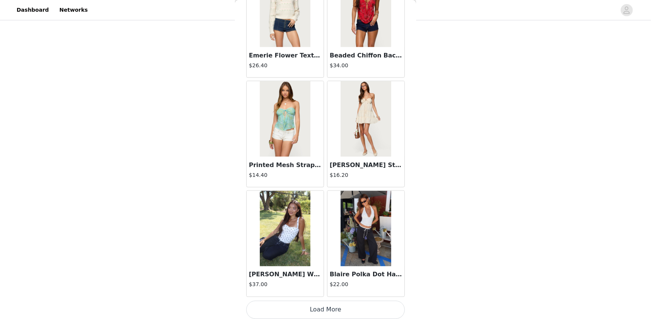
click at [313, 310] on button "Load More" at bounding box center [325, 310] width 159 height 18
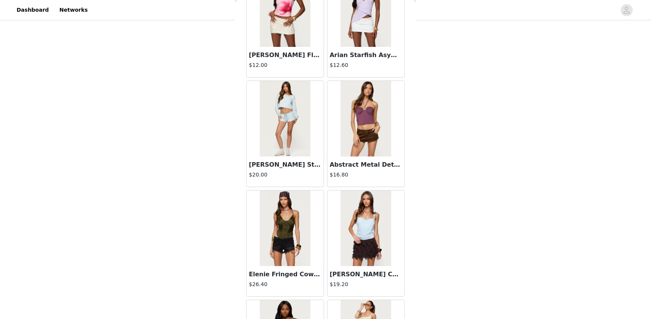
scroll to position [5211, 0]
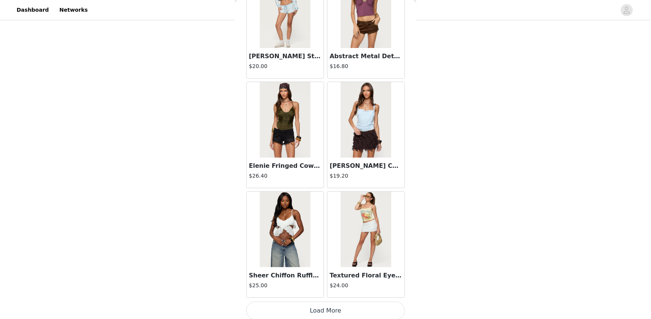
click at [314, 310] on button "Load More" at bounding box center [325, 310] width 159 height 18
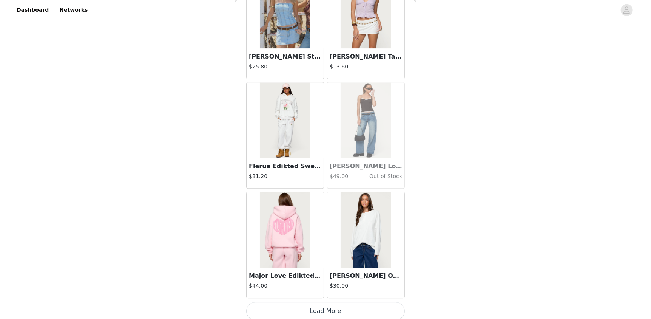
click at [366, 311] on button "Load More" at bounding box center [325, 311] width 159 height 18
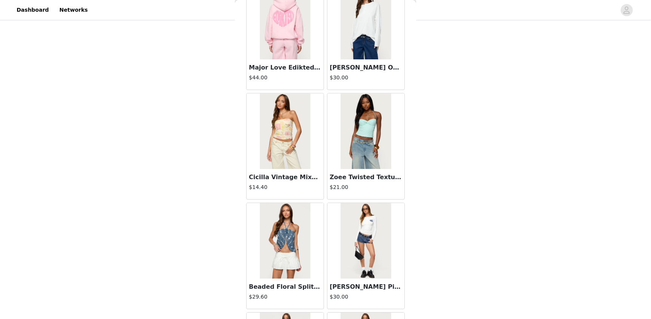
scroll to position [6687, 0]
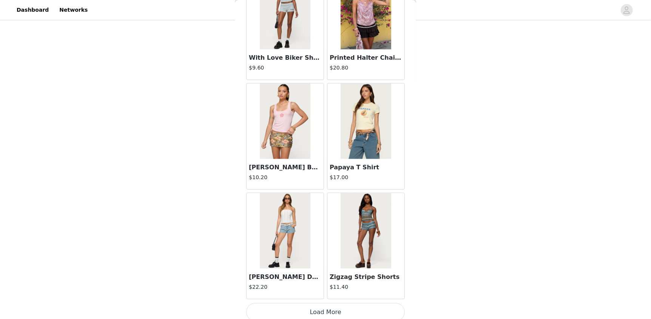
click at [373, 311] on button "Load More" at bounding box center [325, 312] width 159 height 18
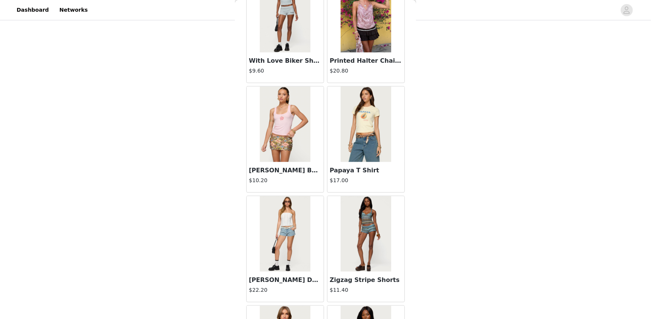
scroll to position [7400, 0]
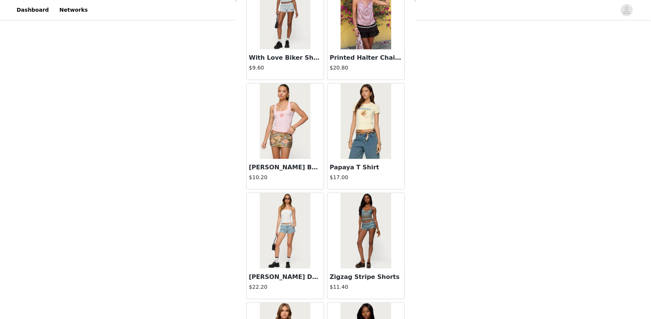
click at [415, 275] on div "STEP 1 OF 5 Products Choose as many products as you'd like, up to $300.00. 6 Se…" at bounding box center [325, 24] width 651 height 589
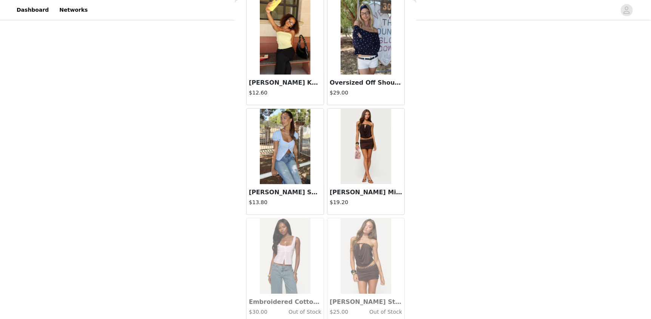
scroll to position [7861, 0]
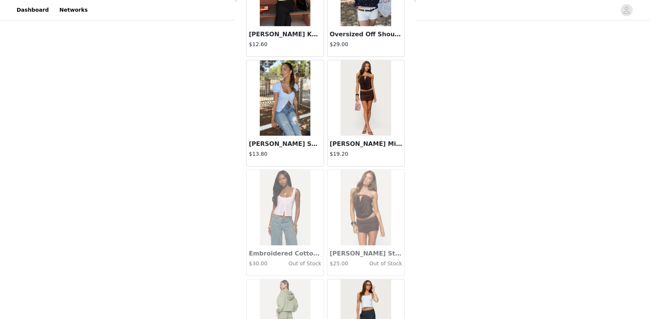
click at [364, 200] on img at bounding box center [366, 208] width 50 height 76
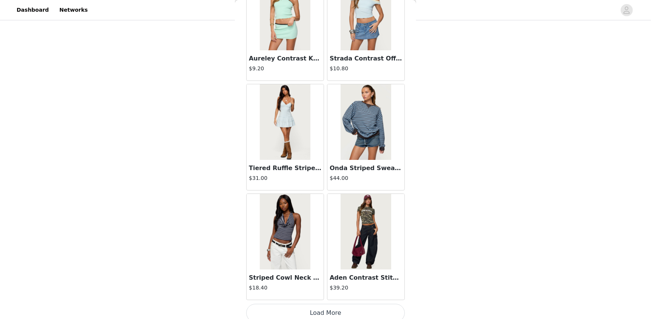
click at [342, 305] on button "Load More" at bounding box center [325, 313] width 159 height 18
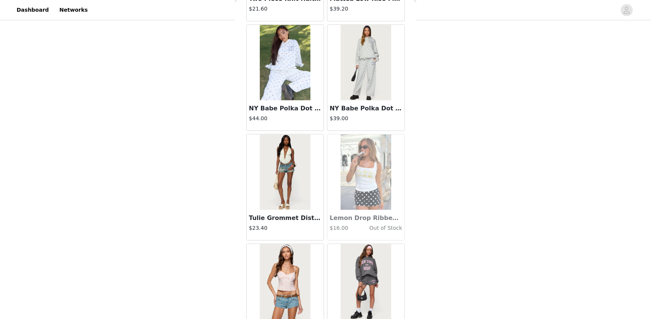
scroll to position [9588, 0]
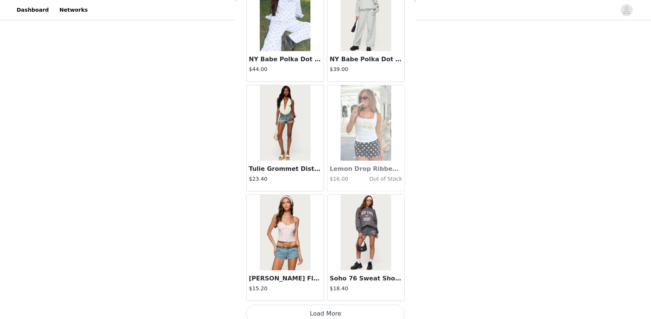
click at [355, 305] on button "Load More" at bounding box center [325, 313] width 159 height 18
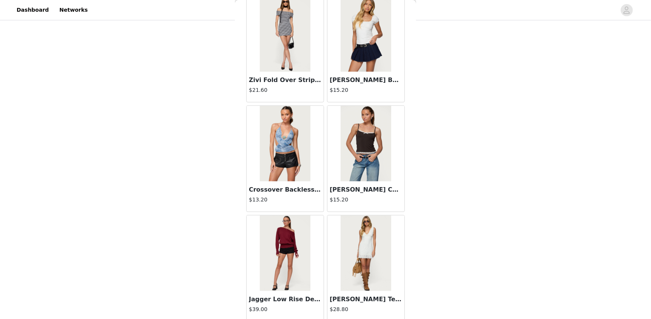
scroll to position [10682, 0]
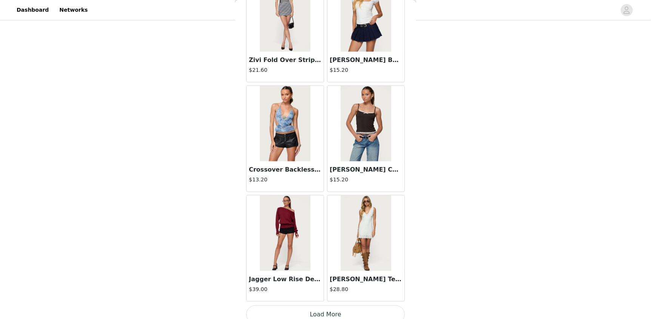
drag, startPoint x: 327, startPoint y: 302, endPoint x: 324, endPoint y: 260, distance: 42.0
click at [326, 305] on button "Load More" at bounding box center [325, 314] width 159 height 18
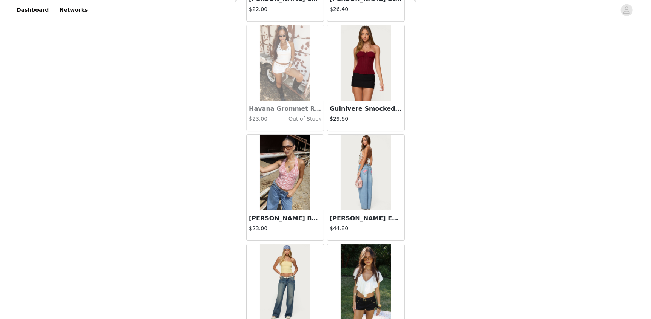
scroll to position [11775, 0]
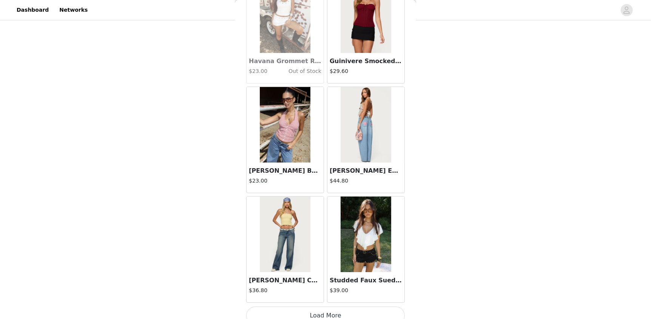
click at [312, 306] on button "Load More" at bounding box center [325, 315] width 159 height 18
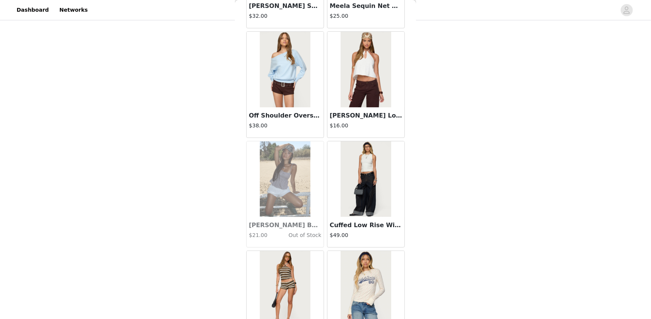
scroll to position [12266, 0]
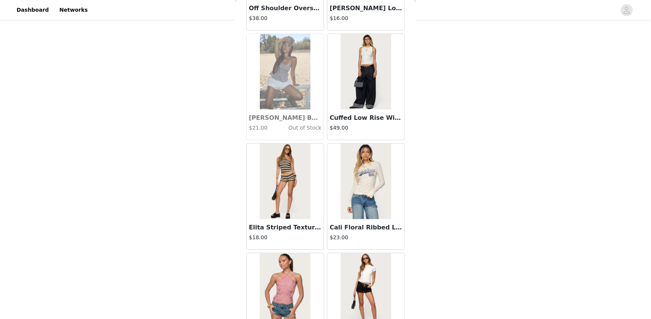
click at [368, 74] on img at bounding box center [366, 72] width 50 height 76
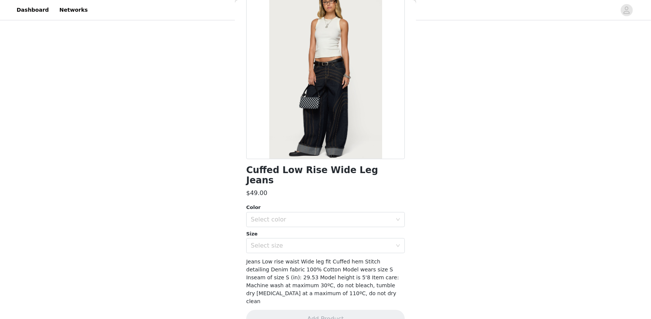
scroll to position [49, 0]
click at [285, 215] on div "Select color" at bounding box center [321, 219] width 141 height 8
click at [282, 224] on li "INDIGO BLUE RAW WASHED" at bounding box center [322, 225] width 153 height 12
click at [282, 237] on div "Select size" at bounding box center [325, 244] width 159 height 15
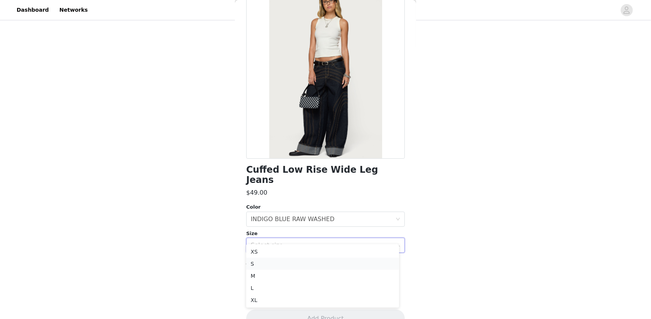
click at [259, 264] on li "S" at bounding box center [322, 263] width 153 height 12
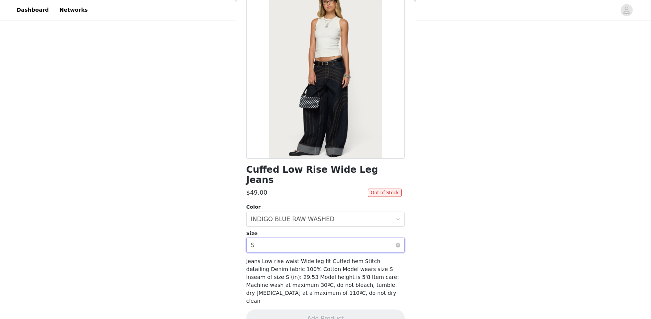
click at [341, 238] on div "Select size S" at bounding box center [323, 245] width 145 height 14
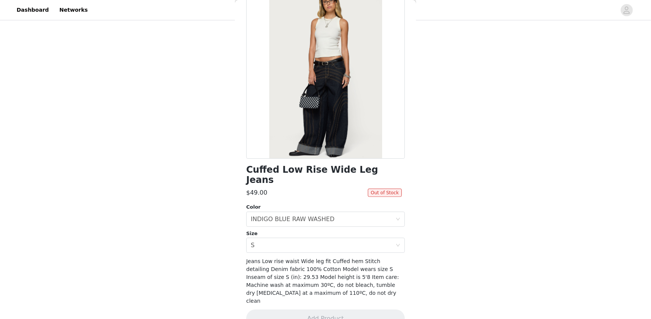
scroll to position [11, 0]
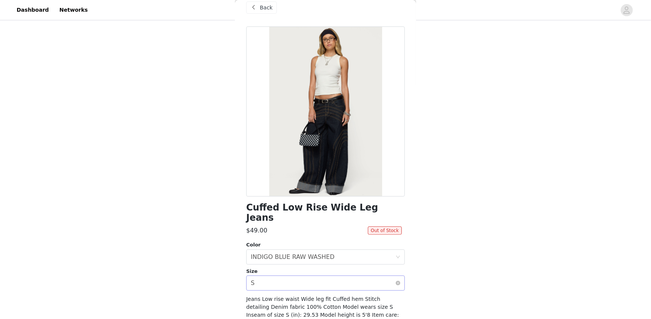
click at [272, 276] on div "Select size S" at bounding box center [323, 283] width 145 height 14
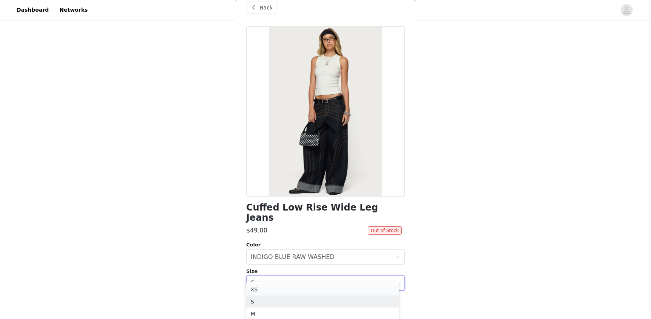
click at [274, 287] on li "XS" at bounding box center [322, 289] width 153 height 12
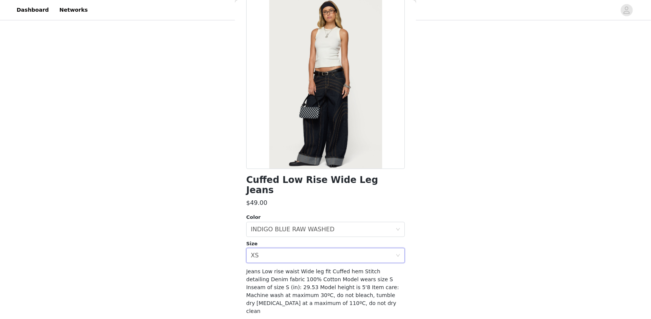
scroll to position [49, 0]
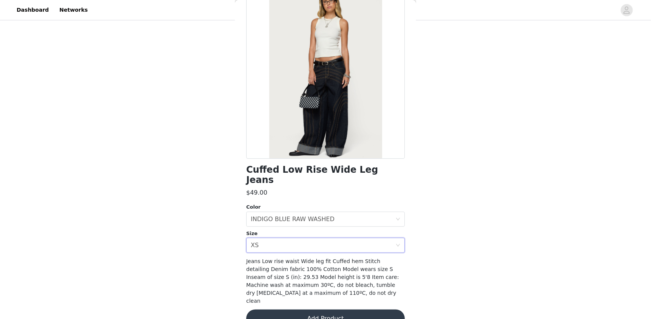
click at [320, 309] on button "Add Product" at bounding box center [325, 318] width 159 height 18
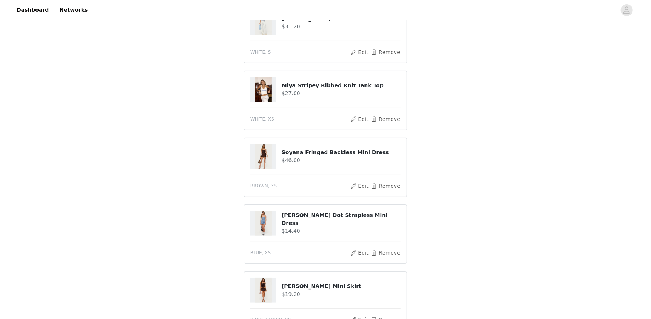
scroll to position [140, 0]
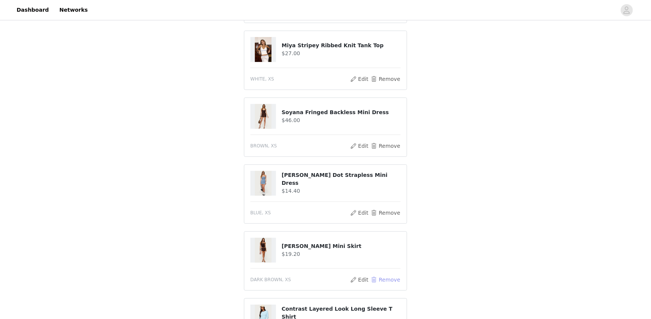
click at [377, 279] on button "Remove" at bounding box center [385, 279] width 30 height 9
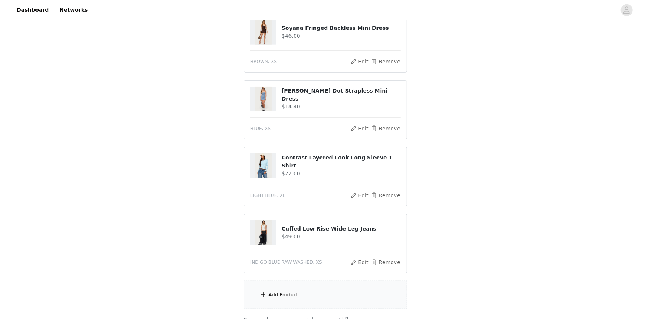
scroll to position [291, 0]
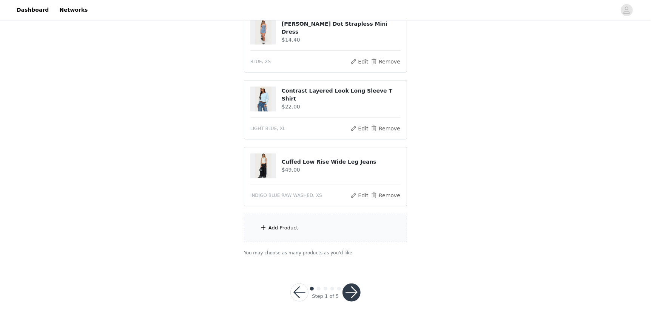
click at [303, 227] on div "Add Product" at bounding box center [325, 228] width 163 height 28
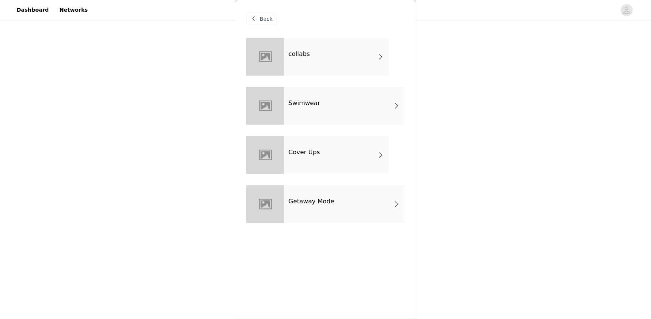
click at [316, 57] on div "collabs" at bounding box center [336, 57] width 105 height 38
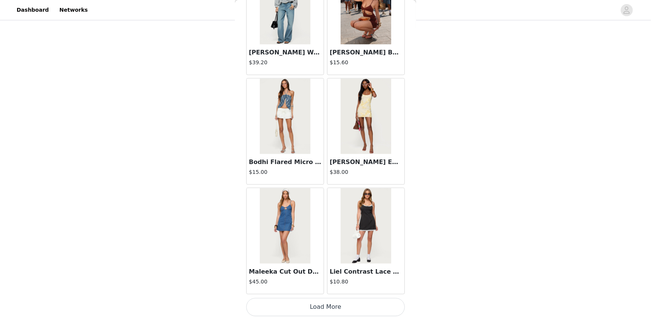
click at [349, 313] on button "Load More" at bounding box center [325, 307] width 159 height 18
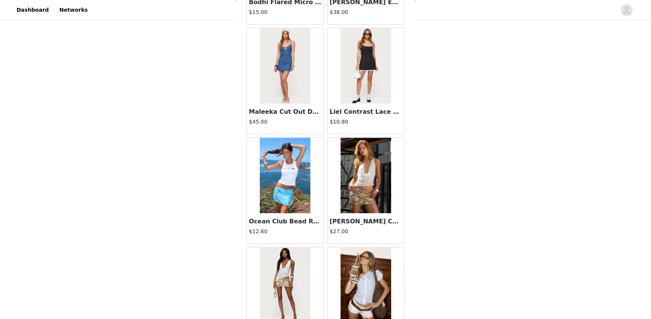
scroll to position [1137, 0]
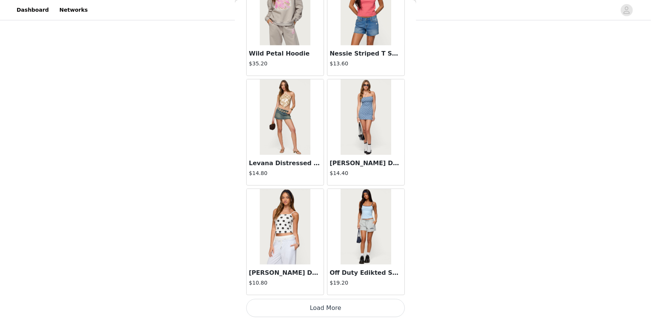
click at [366, 304] on button "Load More" at bounding box center [325, 308] width 159 height 18
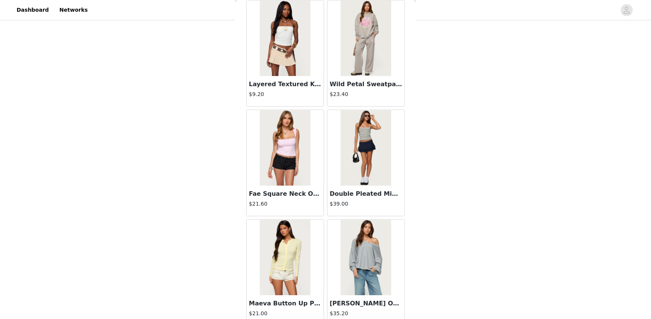
scroll to position [3024, 0]
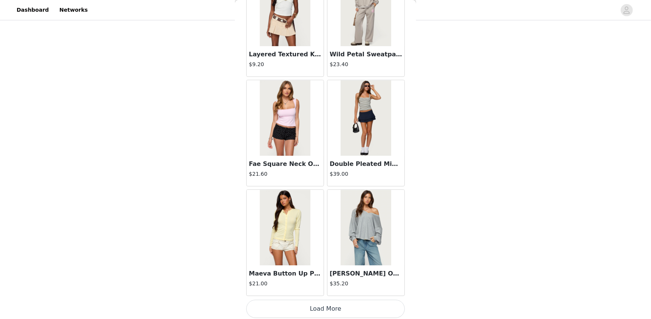
click at [319, 302] on button "Load More" at bounding box center [325, 308] width 159 height 18
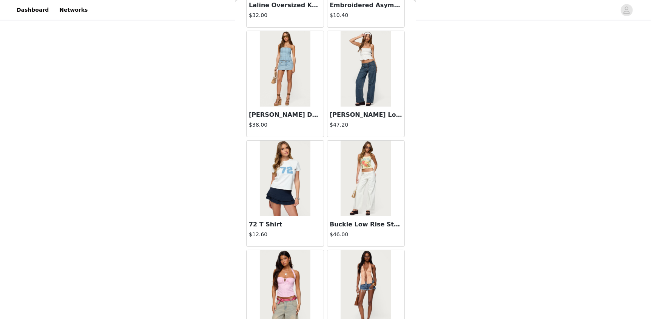
scroll to position [3675, 0]
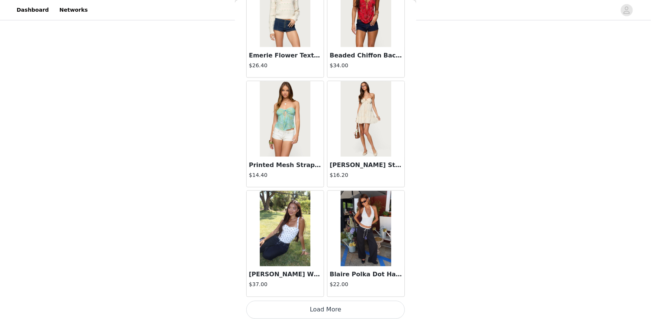
click at [365, 302] on button "Load More" at bounding box center [325, 310] width 159 height 18
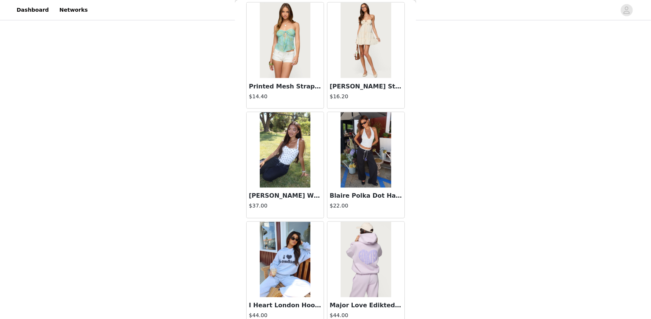
scroll to position [4269, 0]
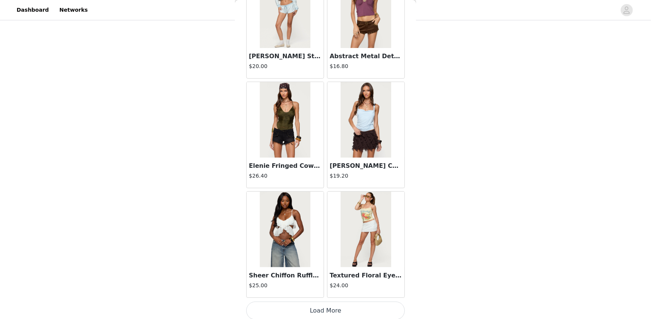
click at [361, 312] on button "Load More" at bounding box center [325, 310] width 159 height 18
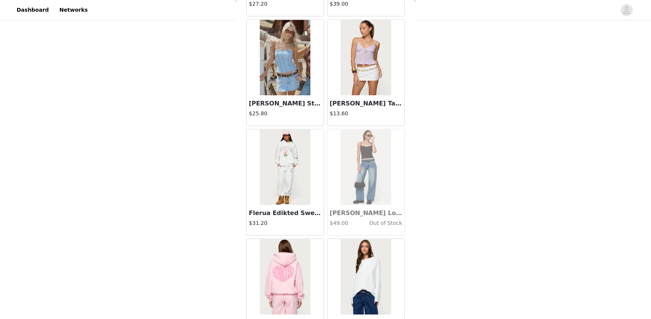
scroll to position [6306, 0]
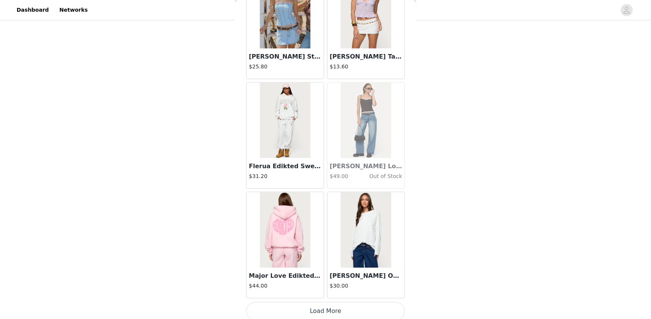
click at [336, 311] on button "Load More" at bounding box center [325, 311] width 159 height 18
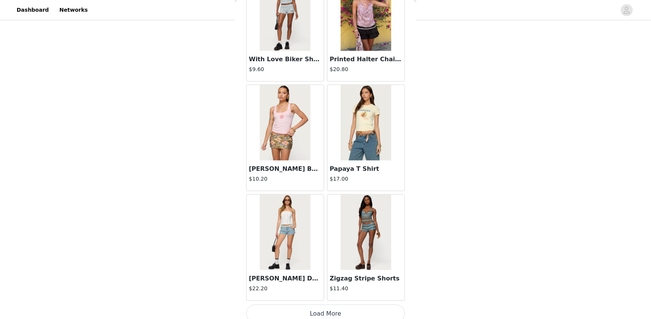
scroll to position [7400, 0]
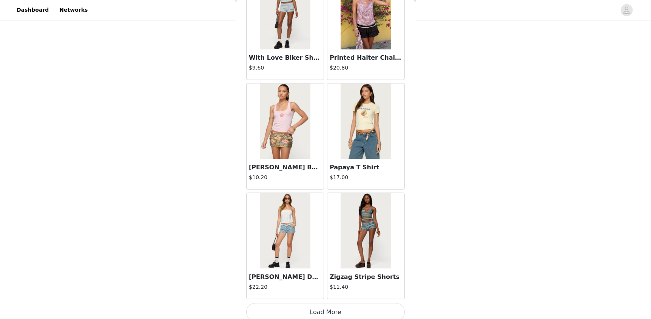
click at [307, 304] on button "Load More" at bounding box center [325, 312] width 159 height 18
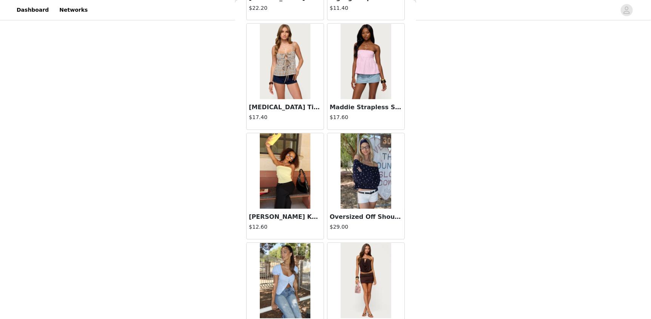
scroll to position [7777, 0]
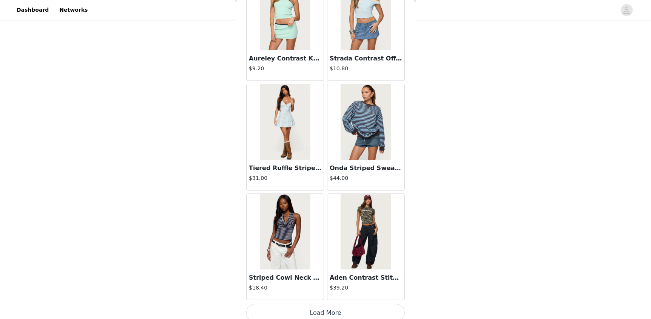
click at [326, 307] on button "Load More" at bounding box center [325, 313] width 159 height 18
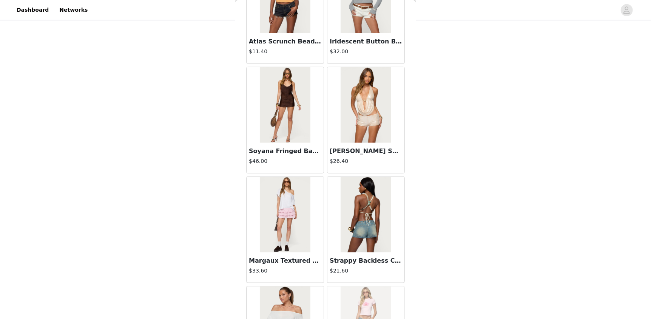
scroll to position [9060, 0]
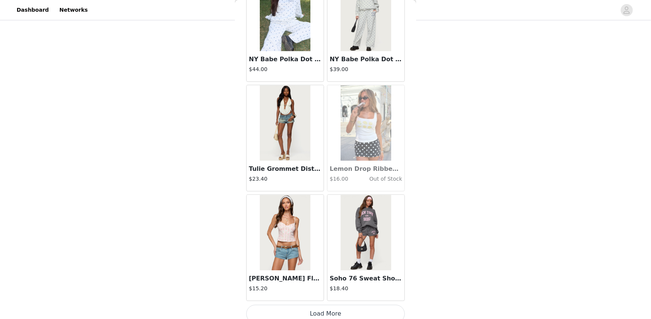
click at [327, 304] on button "Load More" at bounding box center [325, 313] width 159 height 18
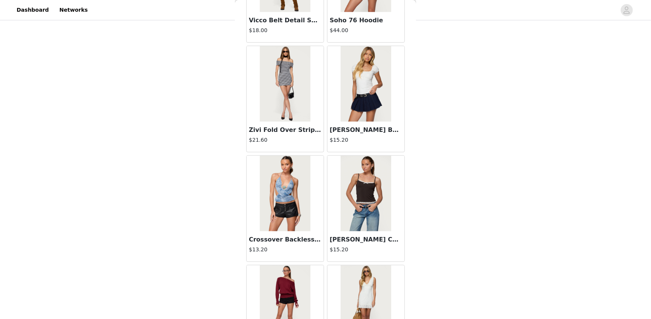
scroll to position [10682, 0]
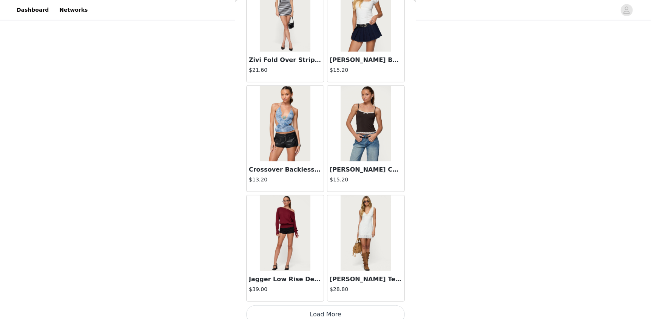
click at [357, 305] on button "Load More" at bounding box center [325, 314] width 159 height 18
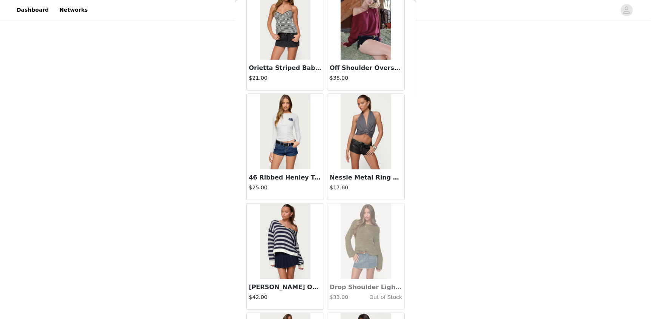
scroll to position [11775, 0]
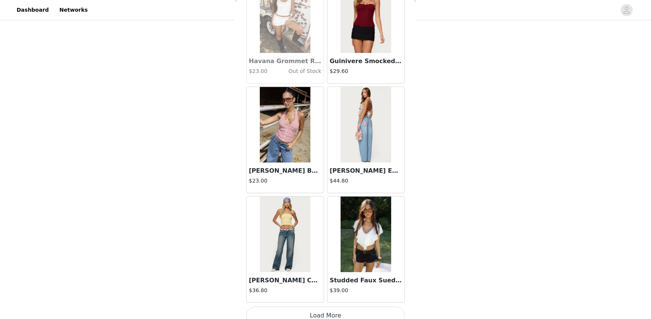
click at [364, 309] on button "Load More" at bounding box center [325, 315] width 159 height 18
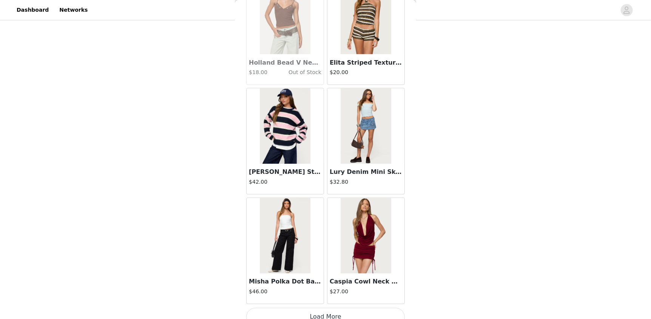
scroll to position [12870, 0]
click at [369, 308] on button "Load More" at bounding box center [325, 316] width 159 height 18
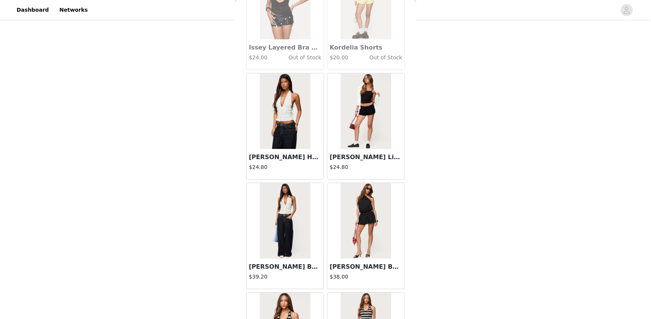
scroll to position [13511, 0]
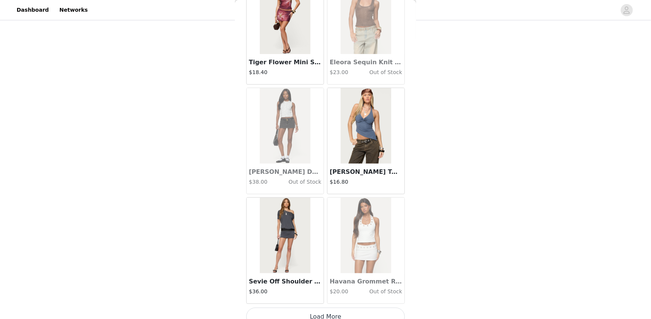
click at [352, 311] on button "Load More" at bounding box center [325, 316] width 159 height 18
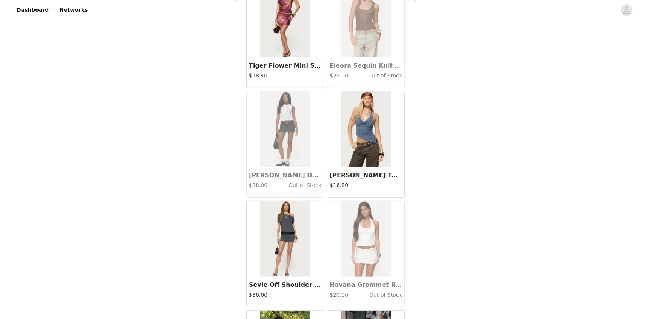
scroll to position [13964, 0]
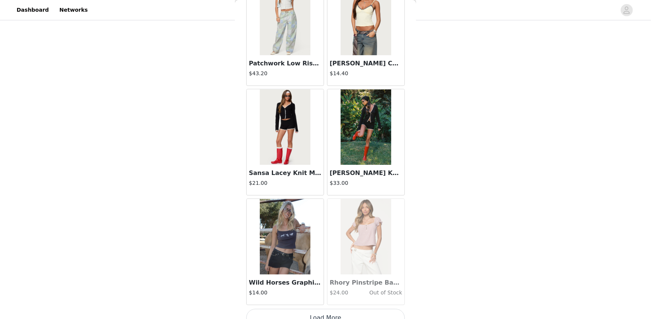
click at [375, 314] on button "Load More" at bounding box center [325, 317] width 159 height 18
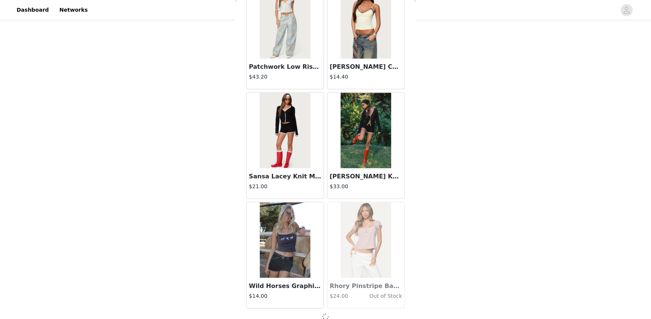
click at [364, 312] on div at bounding box center [325, 316] width 159 height 9
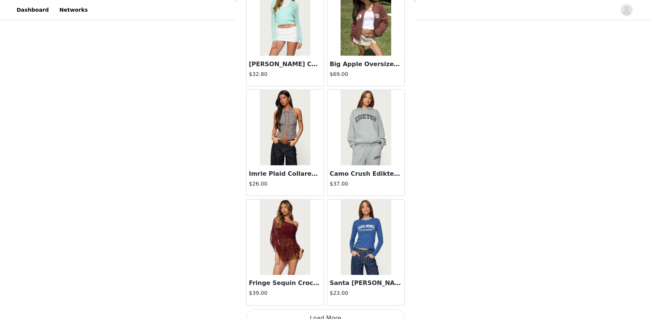
click at [384, 311] on button "Load More" at bounding box center [325, 318] width 159 height 18
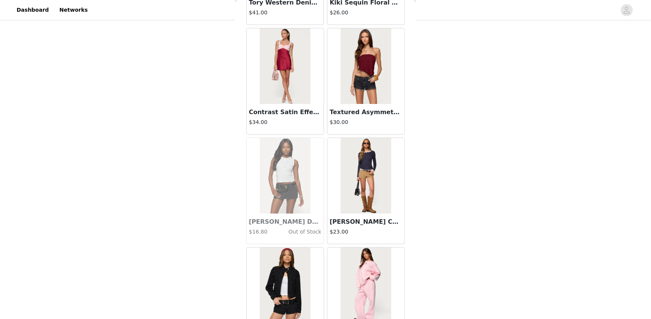
scroll to position [17246, 0]
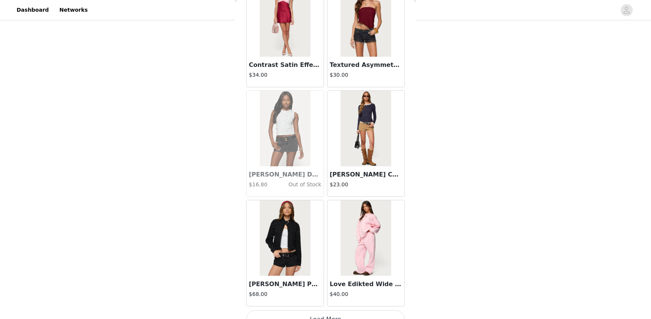
click at [373, 310] on button "Load More" at bounding box center [325, 319] width 159 height 18
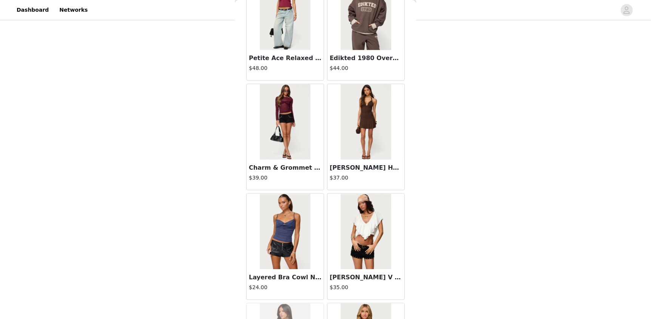
scroll to position [18340, 0]
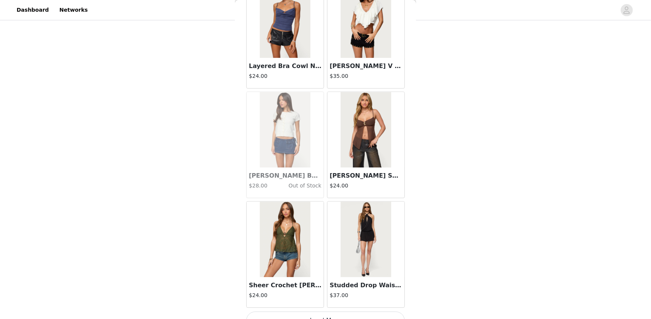
click at [341, 312] on button "Load More" at bounding box center [325, 320] width 159 height 18
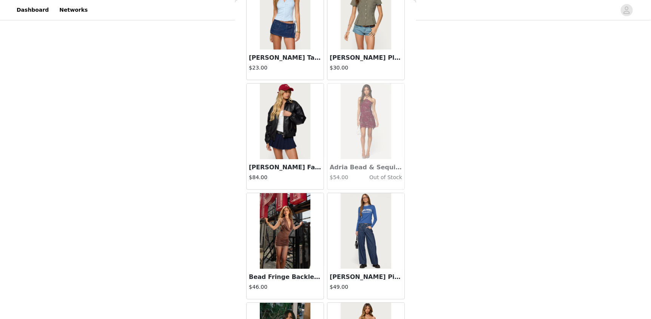
scroll to position [18853, 0]
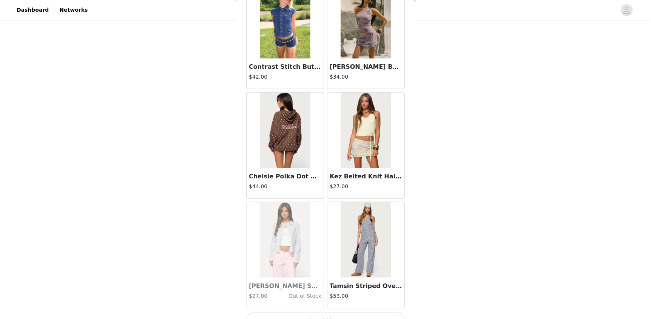
click at [323, 312] on button "Load More" at bounding box center [325, 321] width 159 height 18
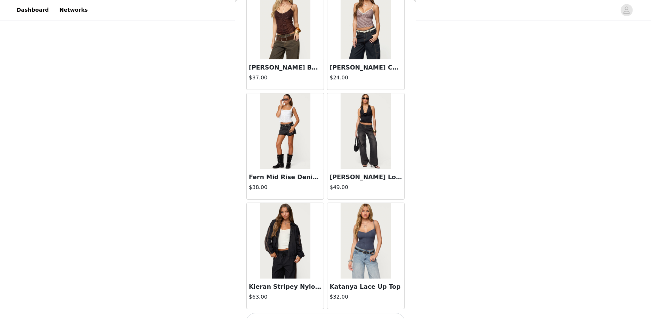
click at [340, 313] on button "Load More" at bounding box center [325, 322] width 159 height 18
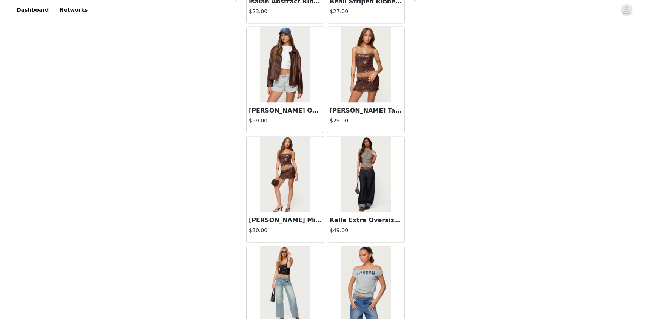
scroll to position [21519, 0]
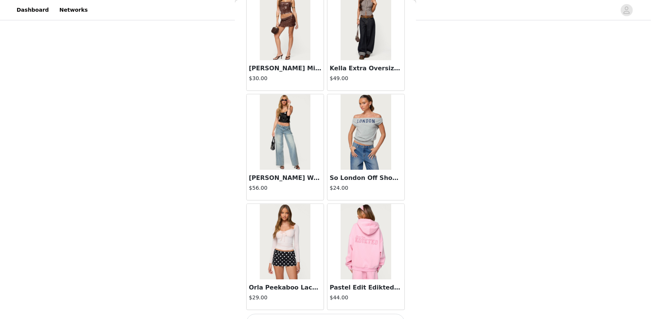
click at [357, 313] on button "Load More" at bounding box center [325, 322] width 159 height 18
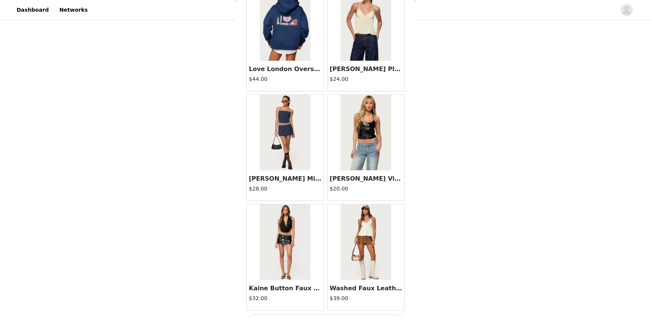
click at [355, 314] on button "Load More" at bounding box center [325, 323] width 159 height 18
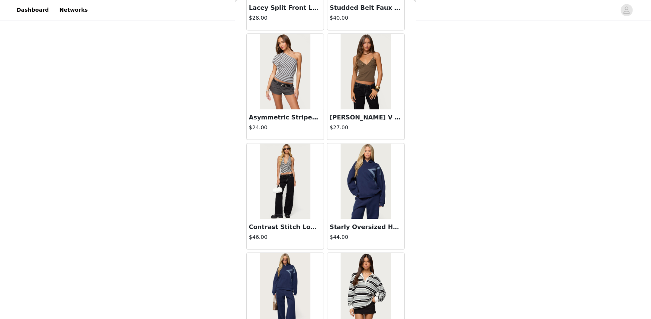
scroll to position [23348, 0]
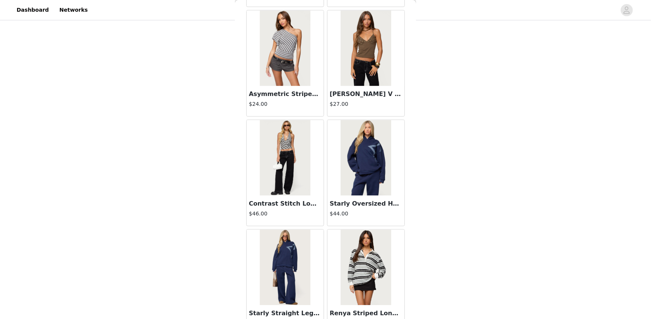
click at [375, 312] on div "Renya Striped Long Sleeve Polo Top $40.00" at bounding box center [365, 320] width 77 height 30
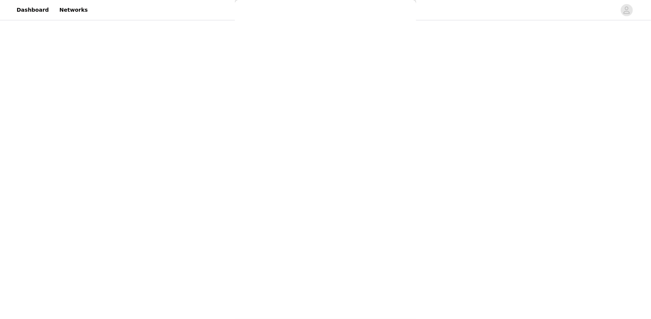
scroll to position [0, 0]
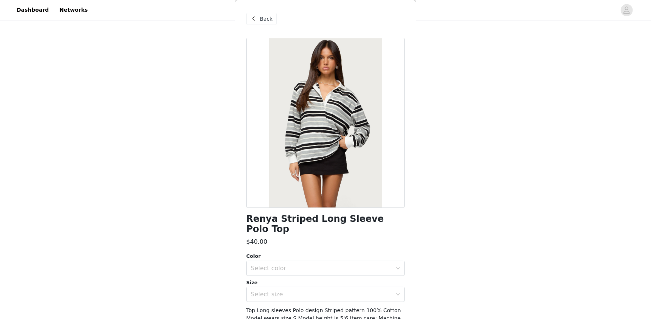
click at [256, 22] on span at bounding box center [253, 18] width 9 height 9
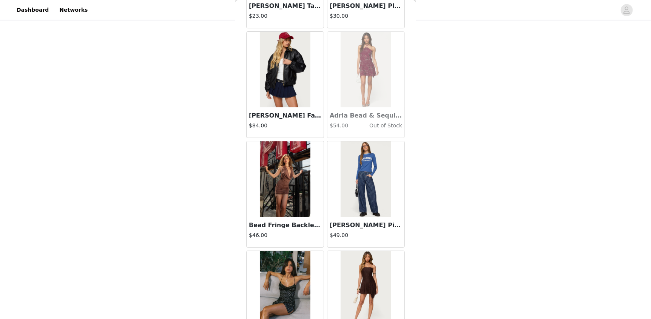
scroll to position [18811, 0]
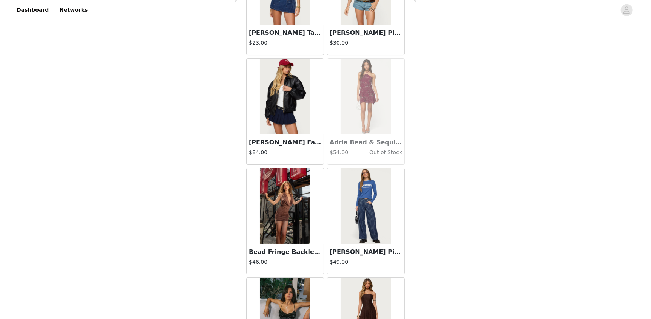
click at [273, 82] on img at bounding box center [285, 97] width 50 height 76
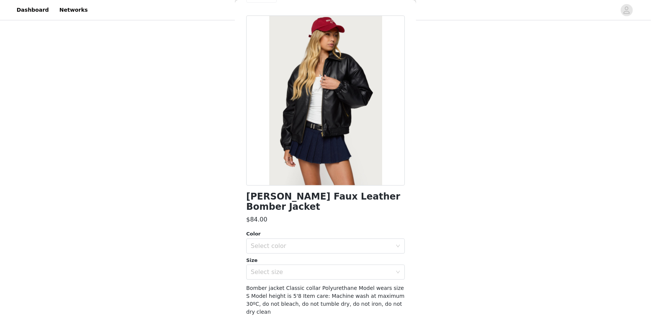
scroll to position [33, 0]
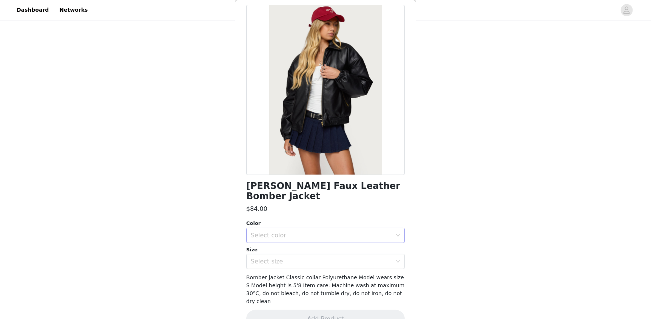
click at [283, 231] on div "Select color" at bounding box center [321, 235] width 141 height 8
click at [268, 237] on li "BLACK" at bounding box center [322, 241] width 153 height 12
click at [270, 257] on div "Select size" at bounding box center [321, 261] width 141 height 8
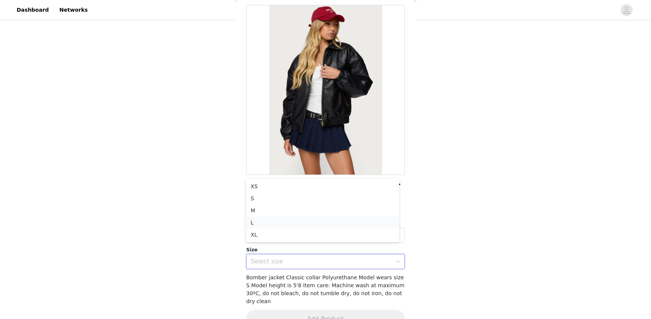
click at [254, 223] on li "L" at bounding box center [322, 222] width 153 height 12
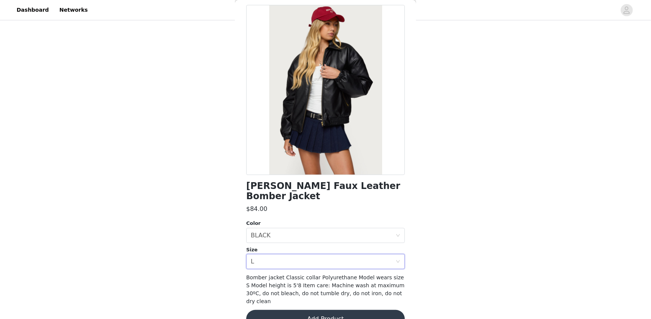
click at [293, 310] on button "Add Product" at bounding box center [325, 319] width 159 height 18
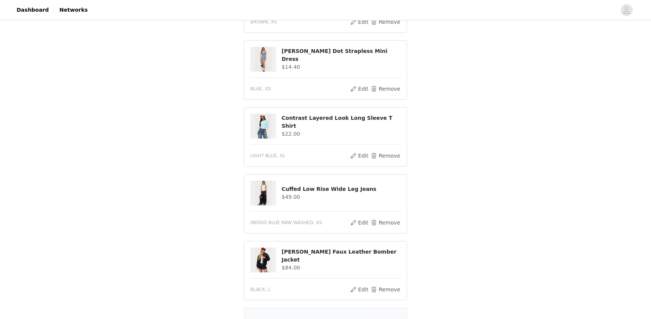
scroll to position [358, 0]
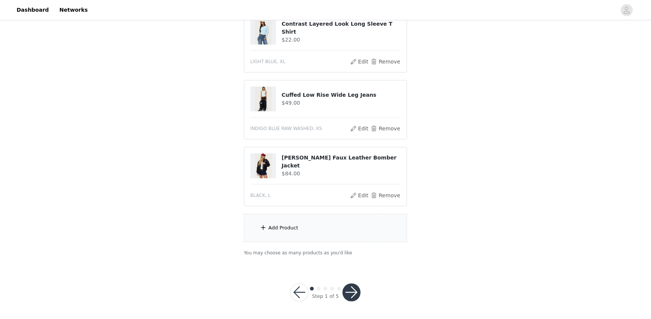
click at [268, 230] on div "Add Product" at bounding box center [283, 228] width 30 height 8
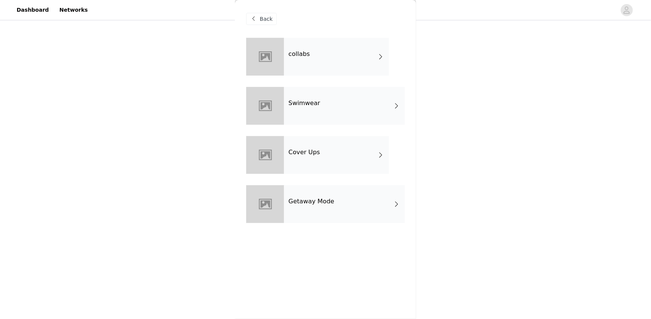
click at [314, 64] on div "collabs" at bounding box center [336, 57] width 105 height 38
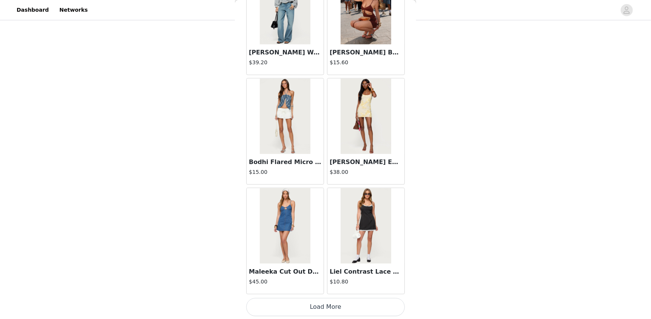
click at [327, 311] on button "Load More" at bounding box center [325, 307] width 159 height 18
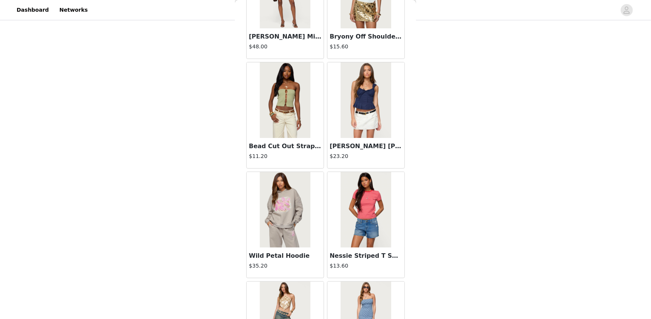
scroll to position [1763, 0]
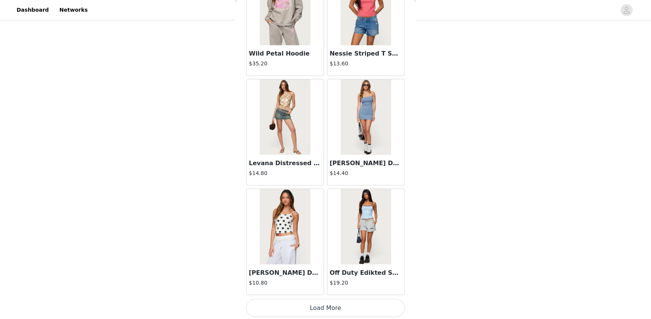
click at [315, 302] on button "Load More" at bounding box center [325, 308] width 159 height 18
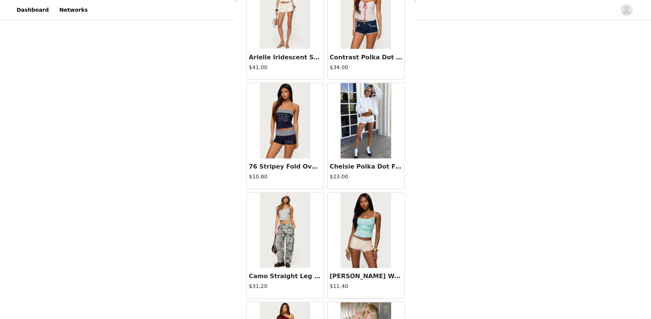
scroll to position [2496, 0]
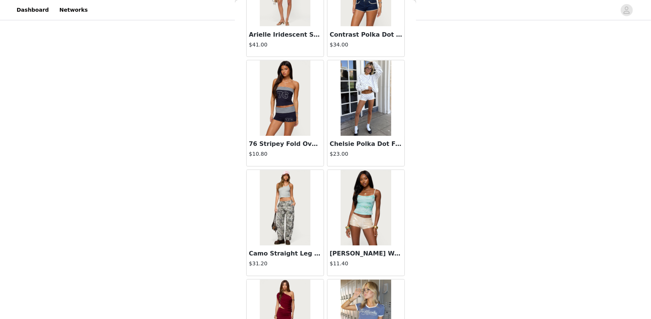
click at [372, 97] on img at bounding box center [366, 98] width 50 height 76
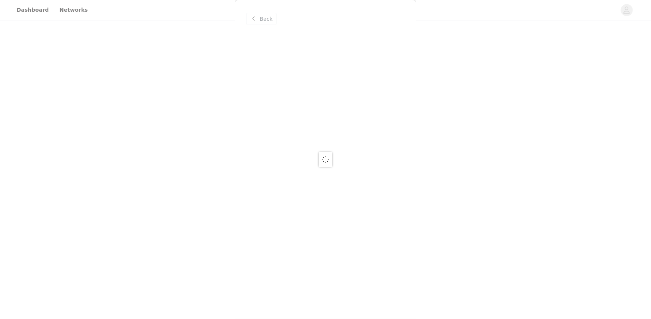
scroll to position [0, 0]
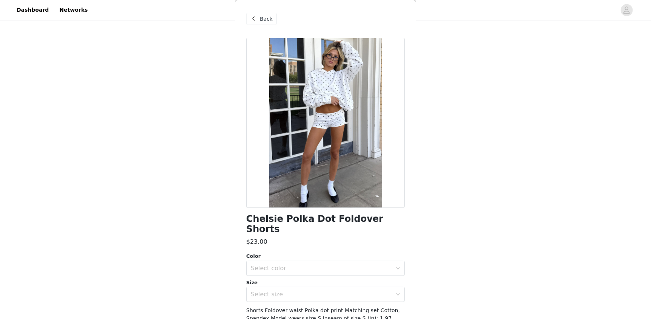
click at [264, 20] on span "Back" at bounding box center [266, 19] width 13 height 8
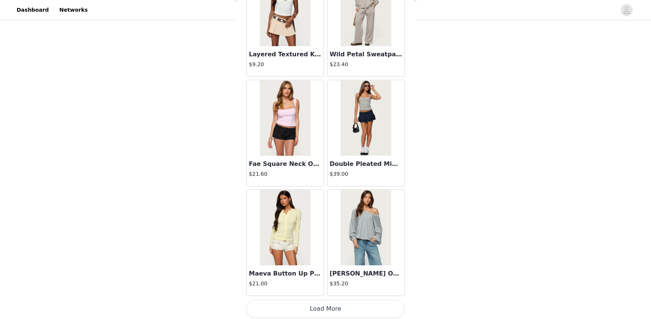
click at [348, 312] on button "Load More" at bounding box center [325, 308] width 159 height 18
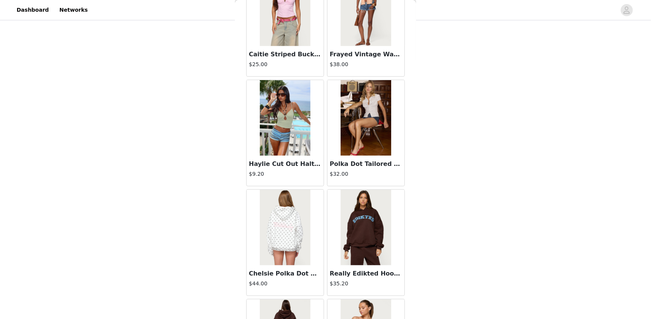
scroll to position [3825, 0]
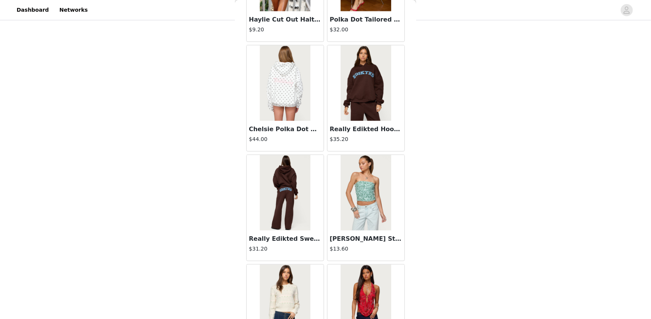
click at [270, 100] on img at bounding box center [285, 83] width 50 height 76
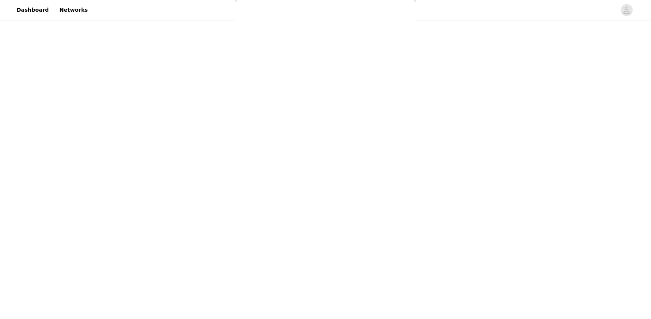
scroll to position [0, 0]
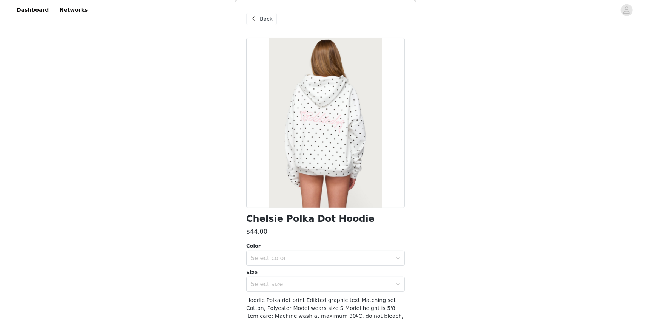
click at [257, 18] on span at bounding box center [253, 18] width 9 height 9
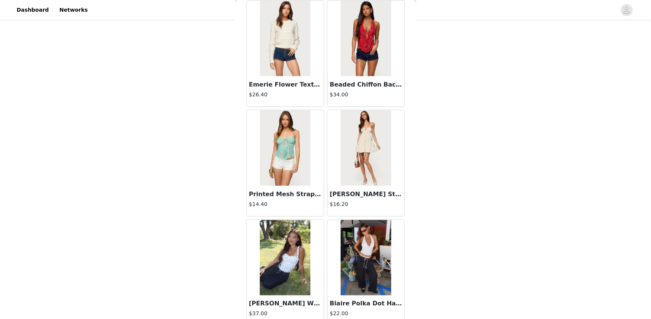
scroll to position [4117, 0]
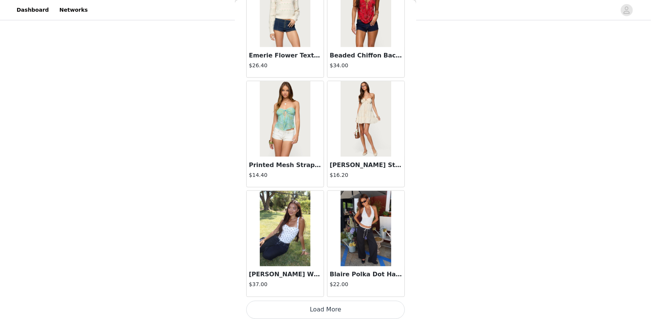
click at [318, 304] on button "Load More" at bounding box center [325, 310] width 159 height 18
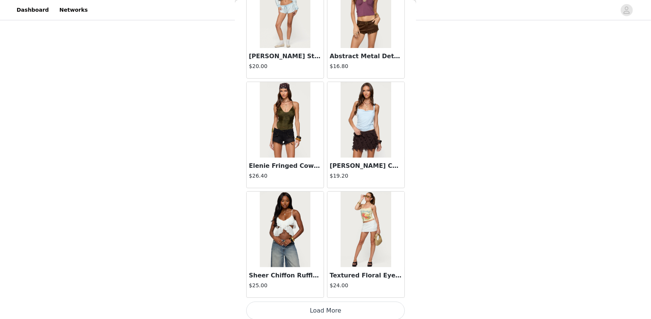
click at [341, 307] on button "Load More" at bounding box center [325, 310] width 159 height 18
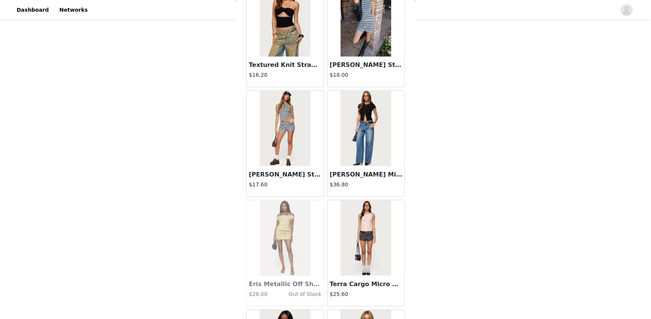
scroll to position [5509, 0]
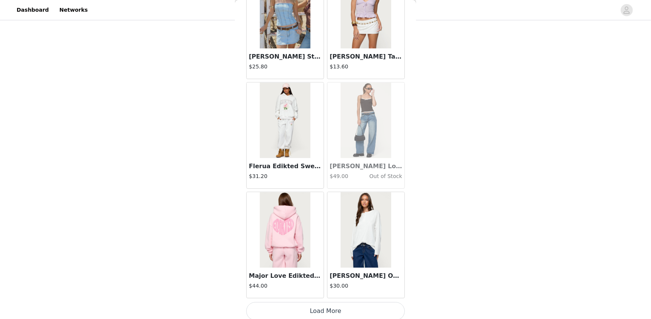
click at [364, 304] on button "Load More" at bounding box center [325, 311] width 159 height 18
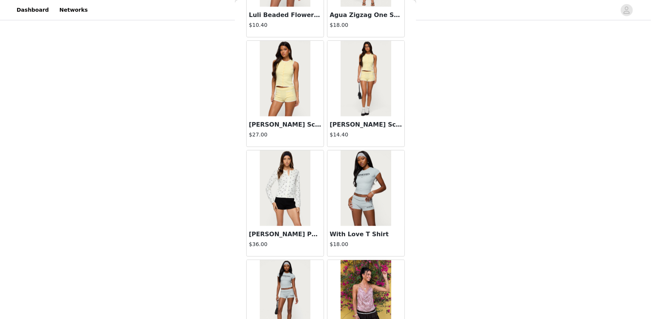
scroll to position [7238, 0]
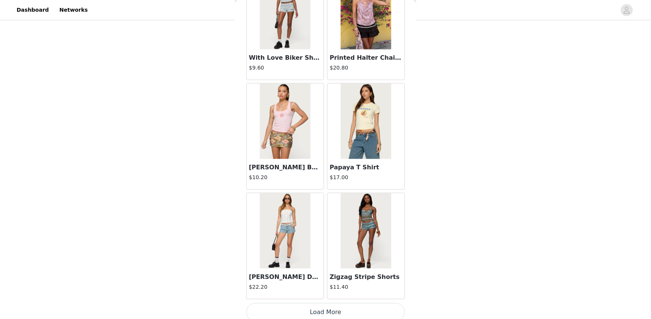
click at [321, 305] on button "Load More" at bounding box center [325, 312] width 159 height 18
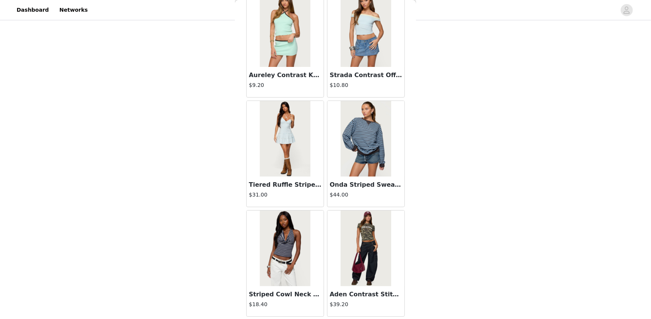
scroll to position [8494, 0]
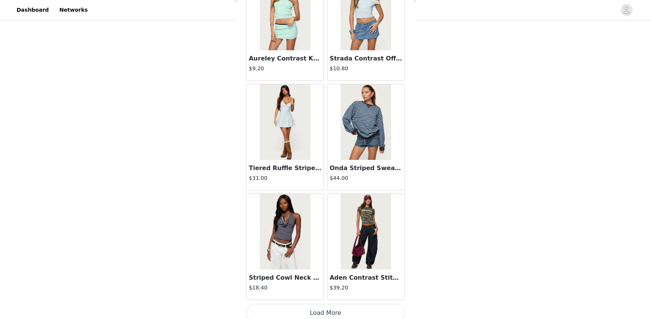
click at [381, 307] on button "Load More" at bounding box center [325, 313] width 159 height 18
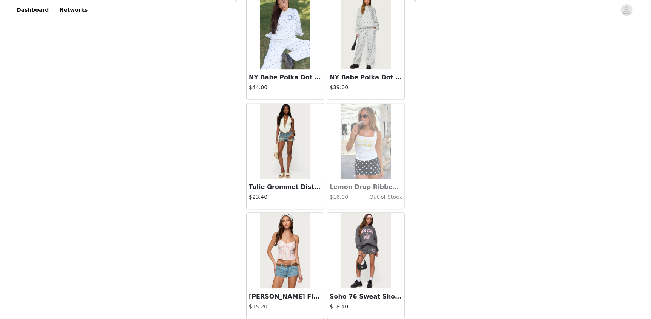
scroll to position [9588, 0]
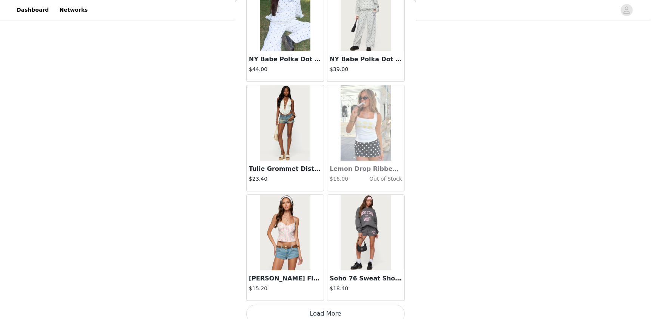
click at [344, 305] on button "Load More" at bounding box center [325, 313] width 159 height 18
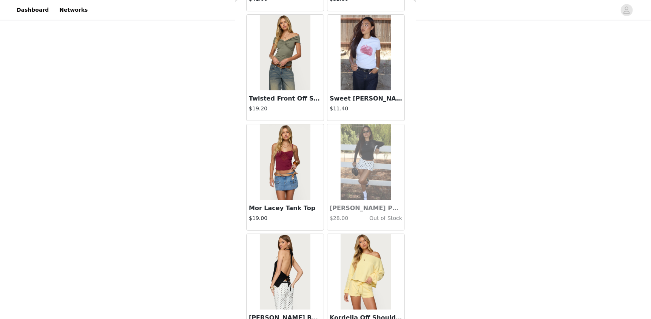
scroll to position [10329, 0]
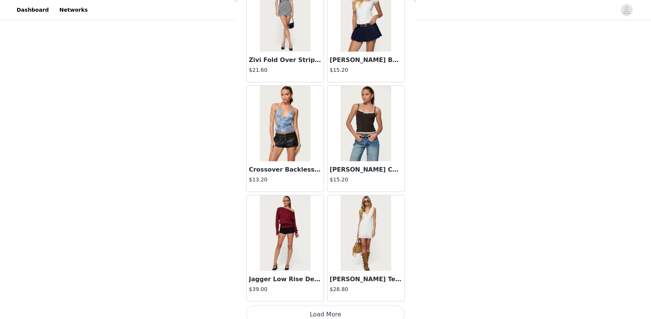
click at [367, 307] on button "Load More" at bounding box center [325, 314] width 159 height 18
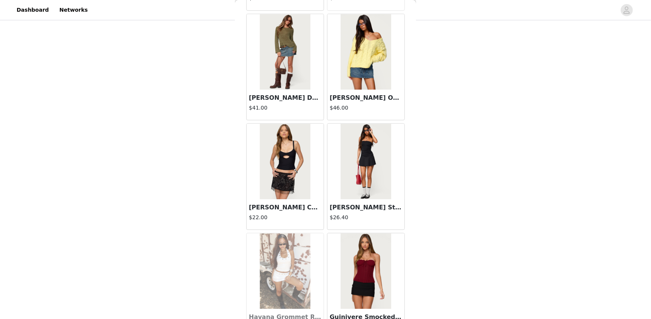
scroll to position [11775, 0]
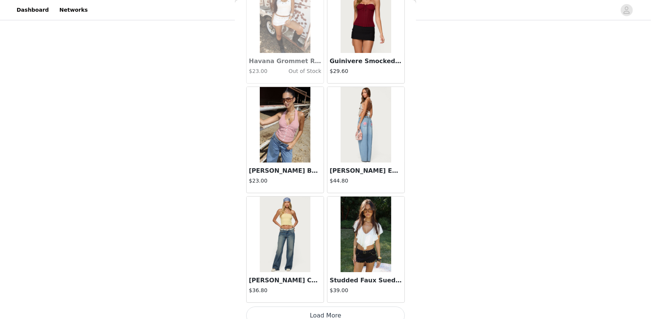
click at [360, 307] on button "Load More" at bounding box center [325, 315] width 159 height 18
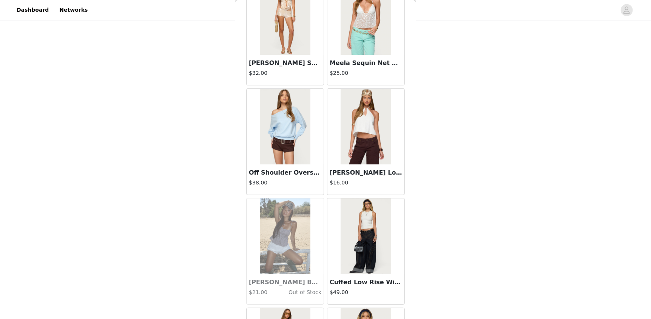
scroll to position [12161, 0]
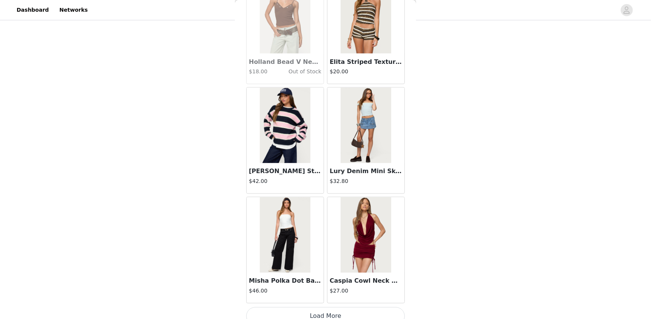
click at [374, 307] on button "Load More" at bounding box center [325, 316] width 159 height 18
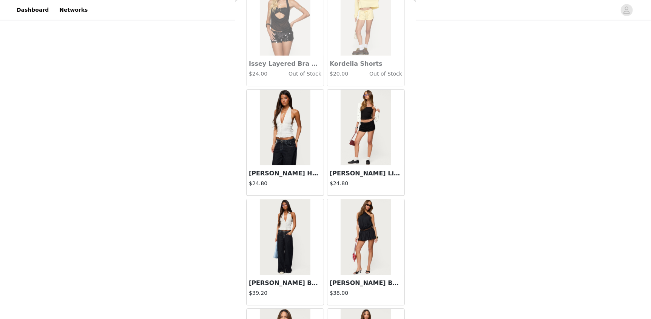
scroll to position [13463, 0]
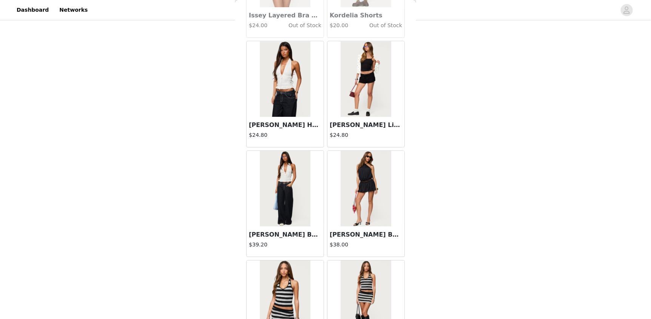
click at [281, 76] on img at bounding box center [285, 79] width 50 height 76
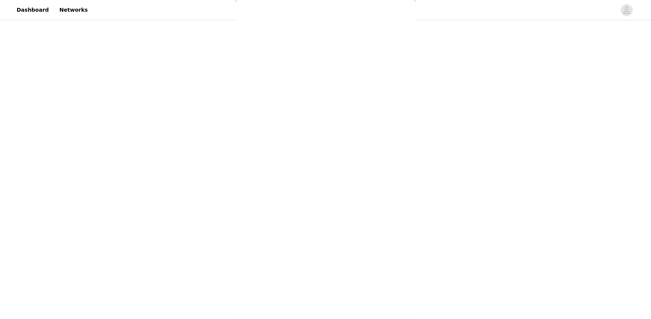
scroll to position [0, 0]
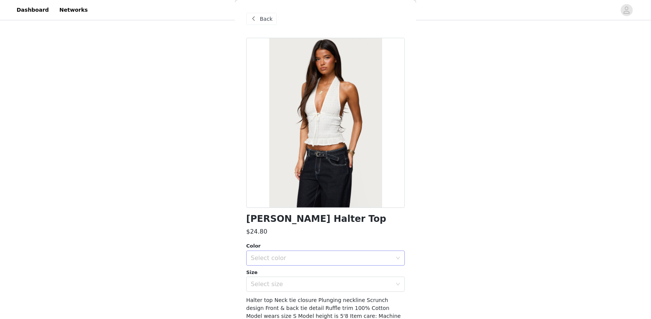
click at [272, 256] on div "Select color" at bounding box center [321, 258] width 141 height 8
click at [273, 275] on li "WHITE" at bounding box center [322, 274] width 153 height 12
click at [264, 282] on div "Select size" at bounding box center [321, 284] width 141 height 8
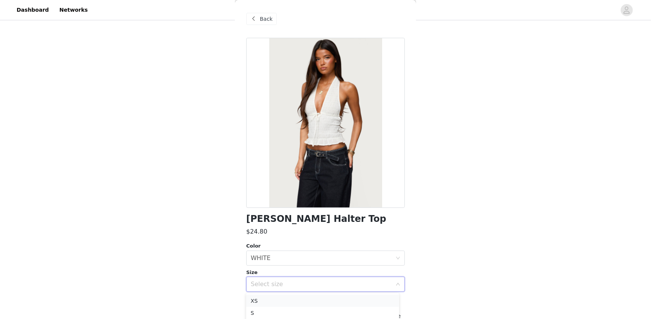
click at [264, 296] on li "XS" at bounding box center [322, 300] width 153 height 12
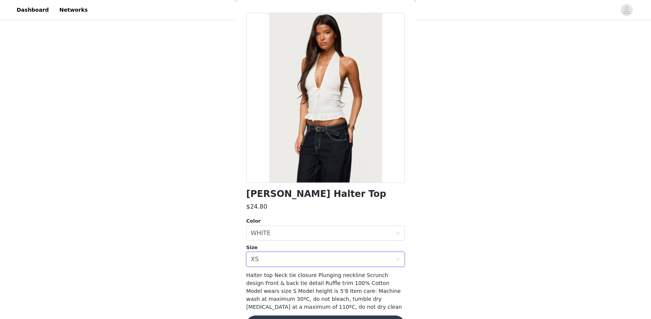
scroll to position [49, 0]
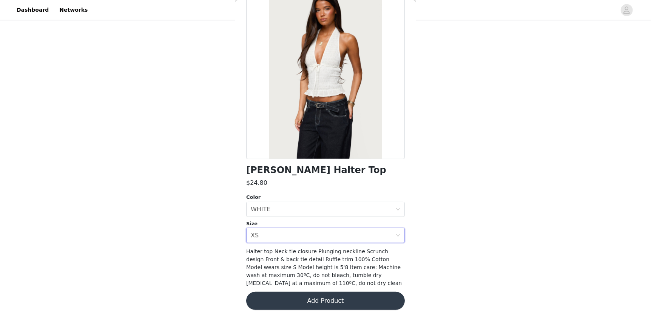
click at [372, 298] on button "Add Product" at bounding box center [325, 300] width 159 height 18
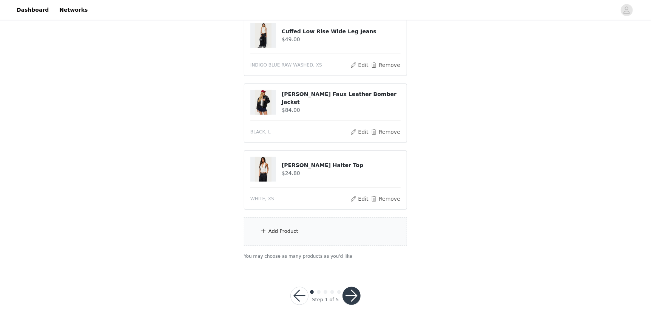
scroll to position [425, 0]
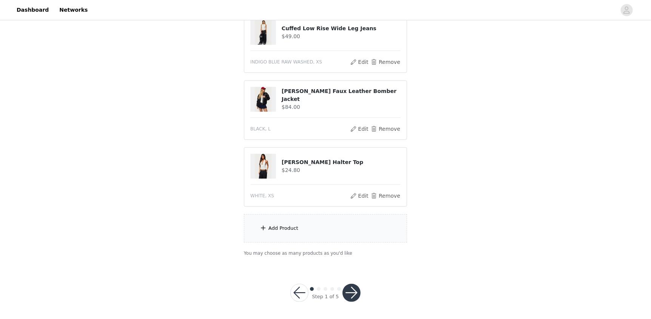
click at [354, 290] on button "button" at bounding box center [351, 293] width 18 height 18
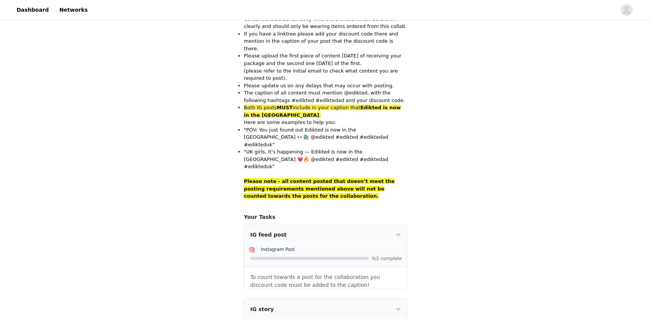
scroll to position [570, 0]
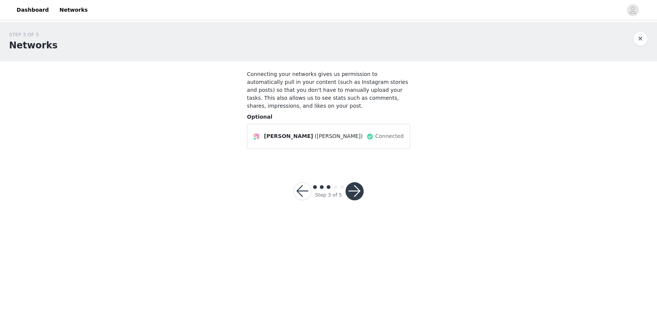
click at [351, 182] on button "button" at bounding box center [354, 191] width 18 height 18
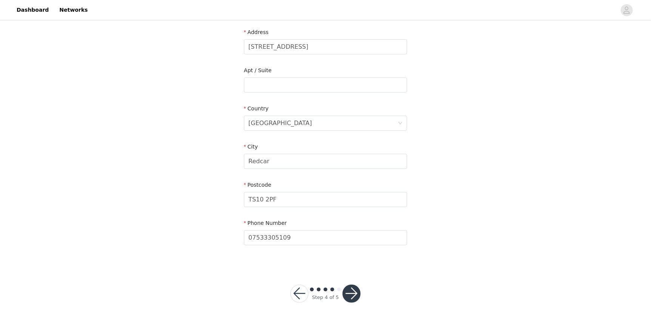
scroll to position [158, 0]
click at [351, 295] on button "button" at bounding box center [351, 292] width 18 height 18
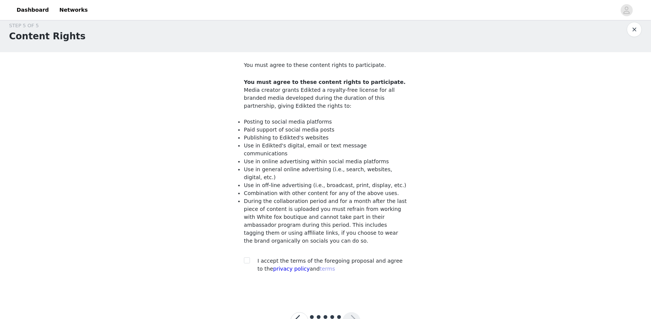
scroll to position [14, 0]
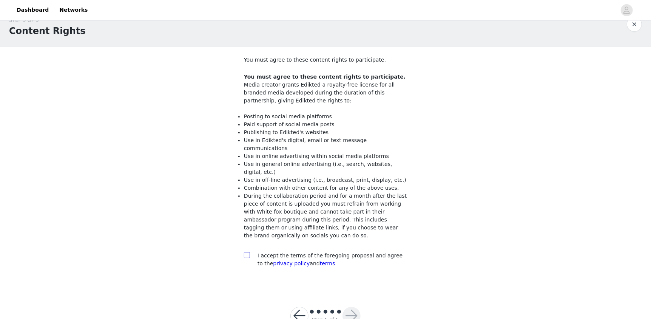
click at [249, 252] on input "checkbox" at bounding box center [246, 254] width 5 height 5
checkbox input "true"
click at [355, 307] on button "button" at bounding box center [351, 316] width 18 height 18
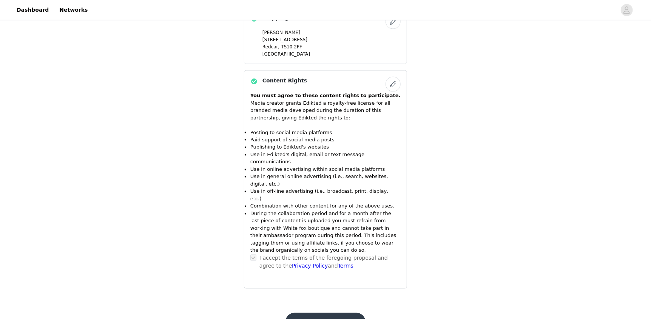
scroll to position [725, 0]
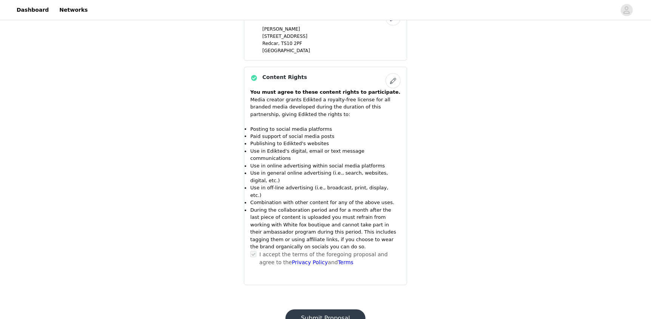
drag, startPoint x: 308, startPoint y: 284, endPoint x: 311, endPoint y: 267, distance: 16.6
click at [308, 309] on button "Submit Proposal" at bounding box center [325, 318] width 80 height 18
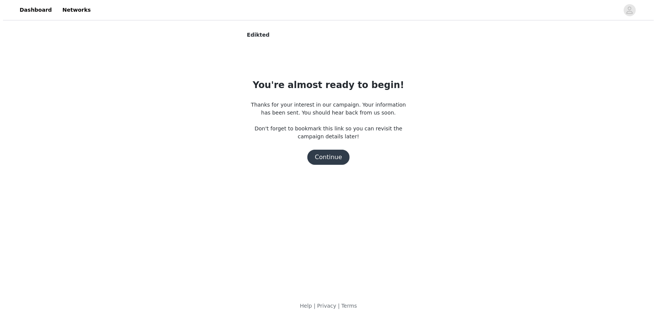
scroll to position [0, 0]
click at [341, 159] on button "Continue" at bounding box center [328, 157] width 42 height 15
